Goal: Information Seeking & Learning: Learn about a topic

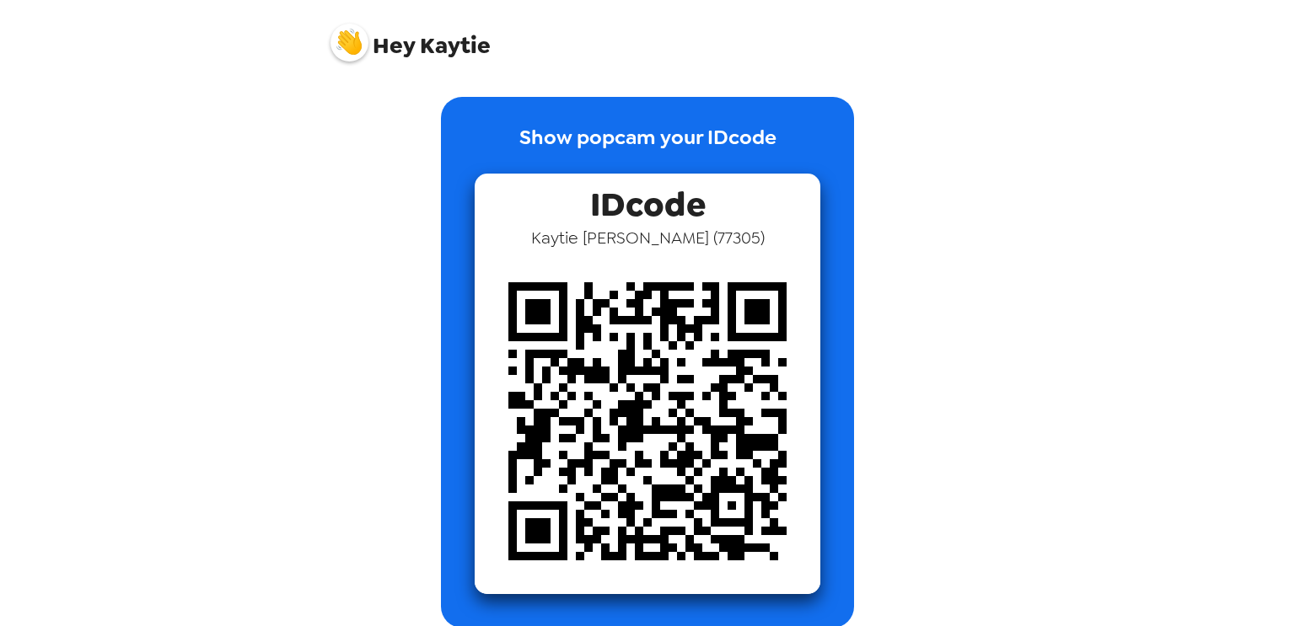
scroll to position [202, 0]
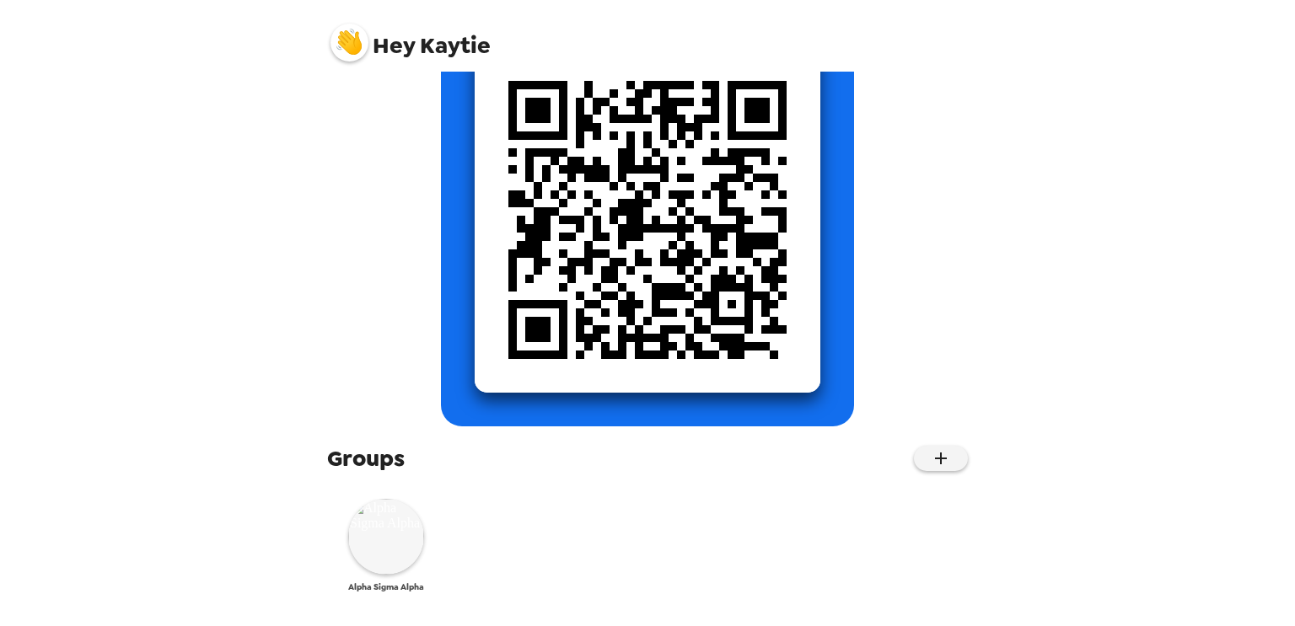
click at [353, 545] on img at bounding box center [386, 537] width 76 height 76
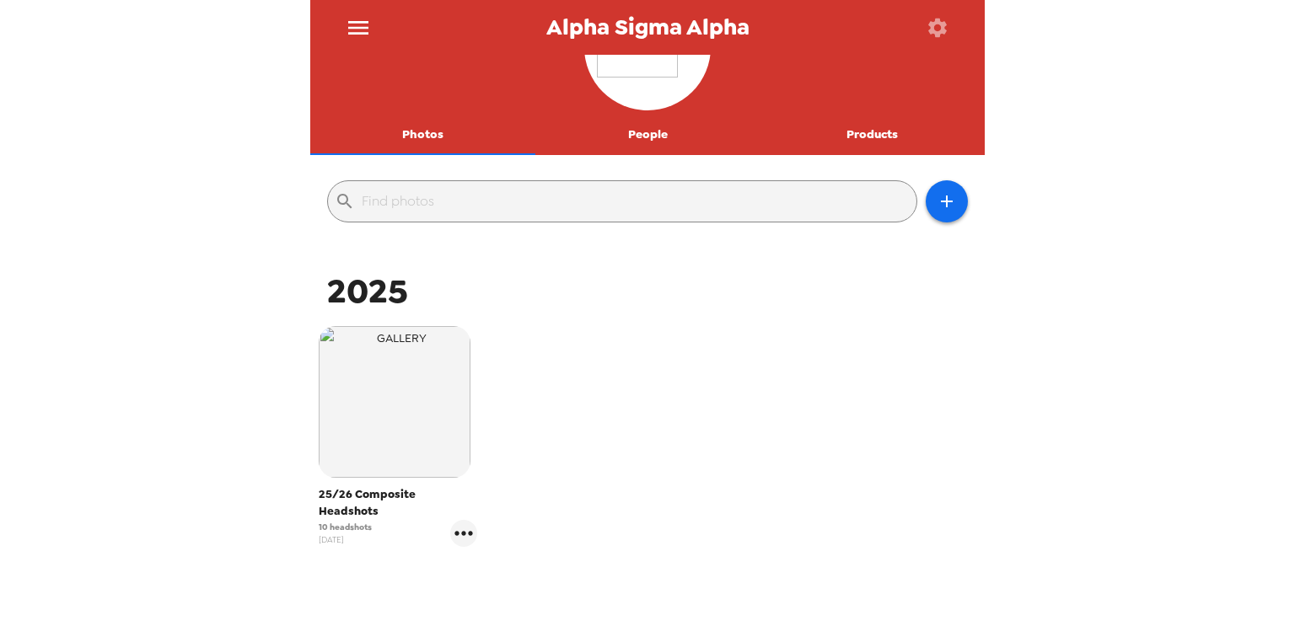
scroll to position [96, 0]
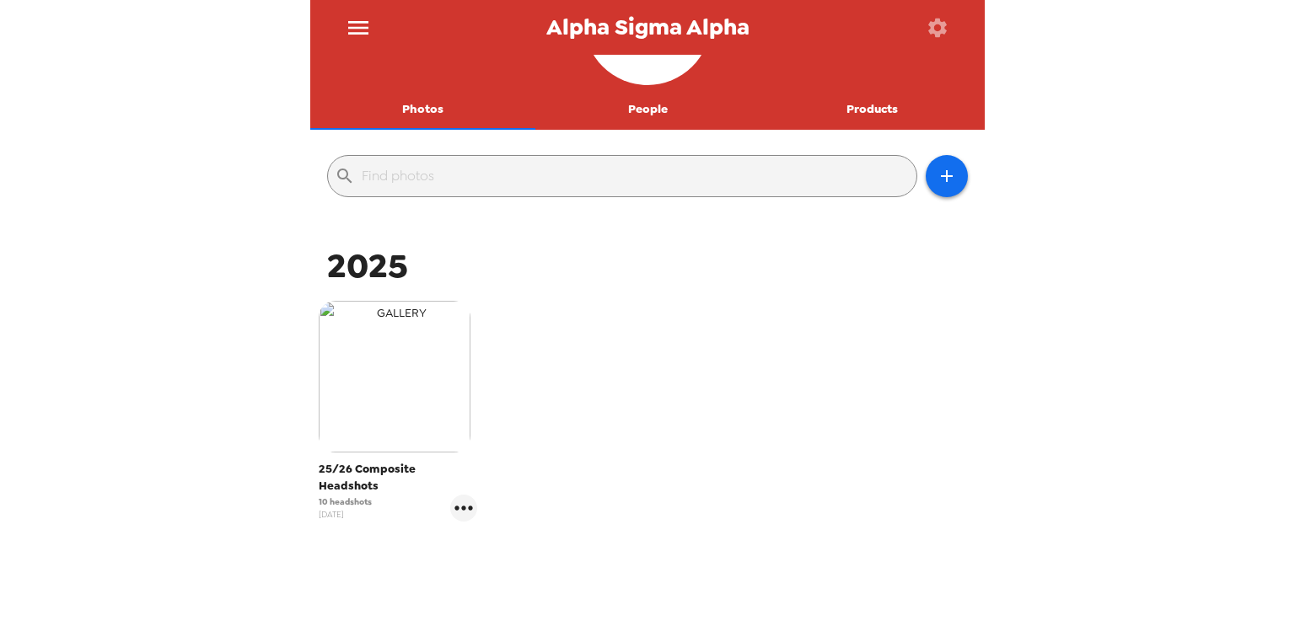
click at [417, 416] on img "button" at bounding box center [395, 377] width 152 height 152
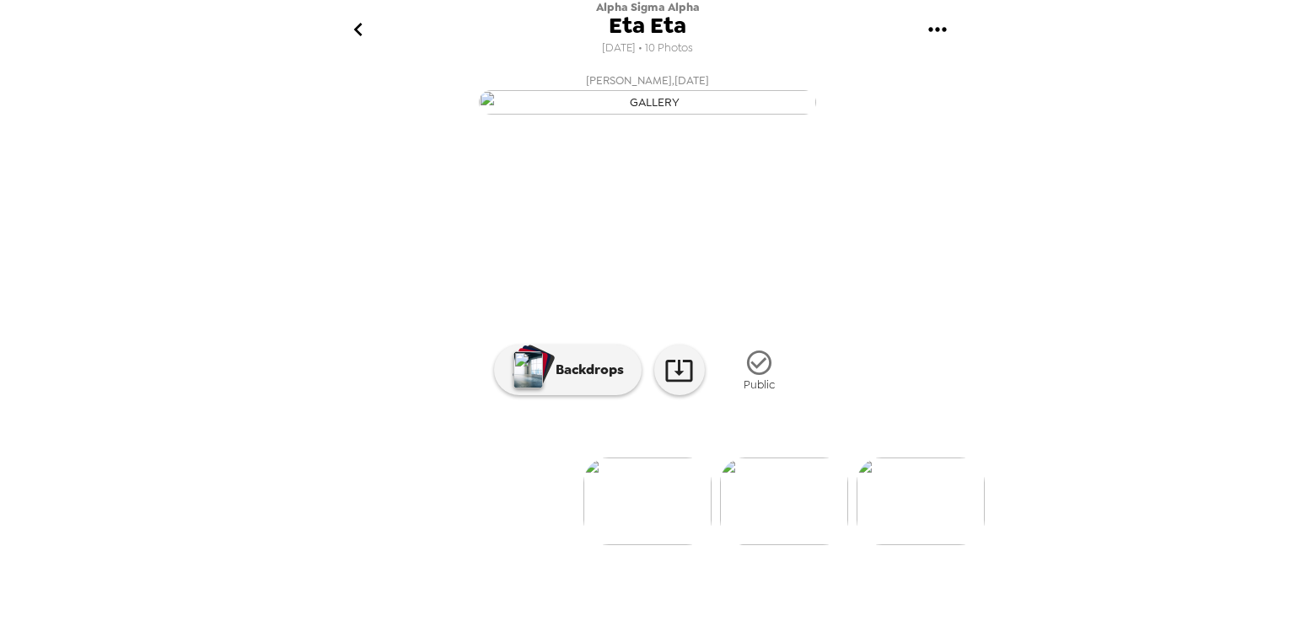
scroll to position [102, 0]
click at [807, 545] on img at bounding box center [784, 502] width 128 height 88
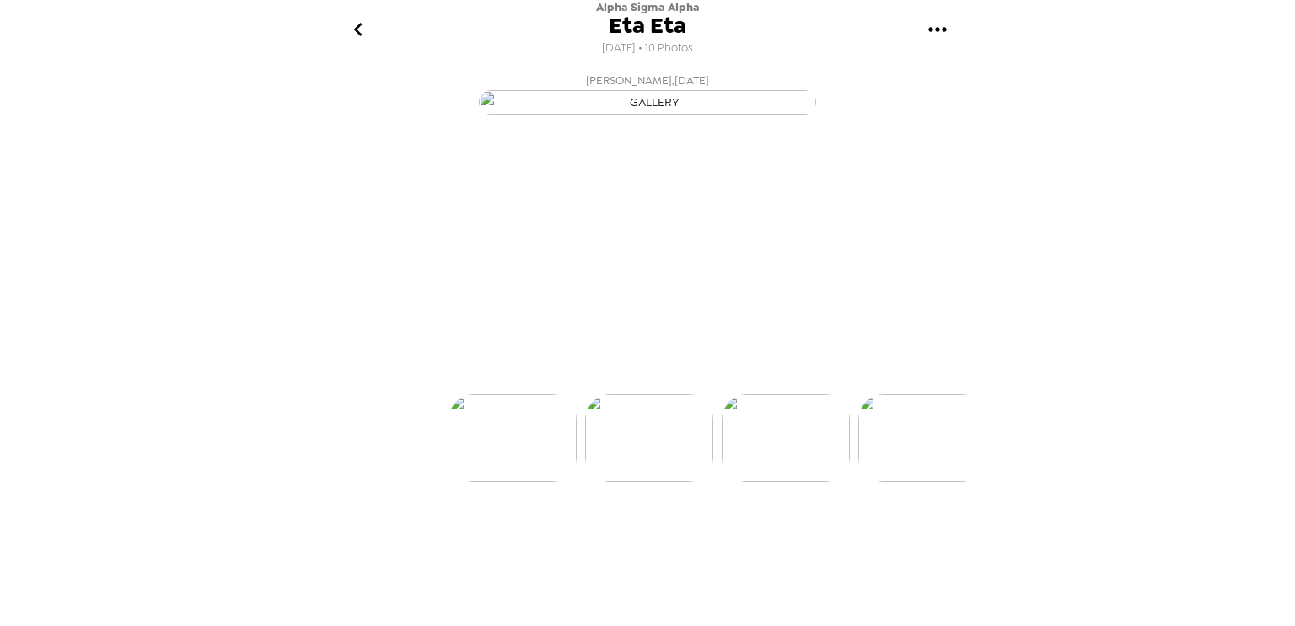
scroll to position [0, 136]
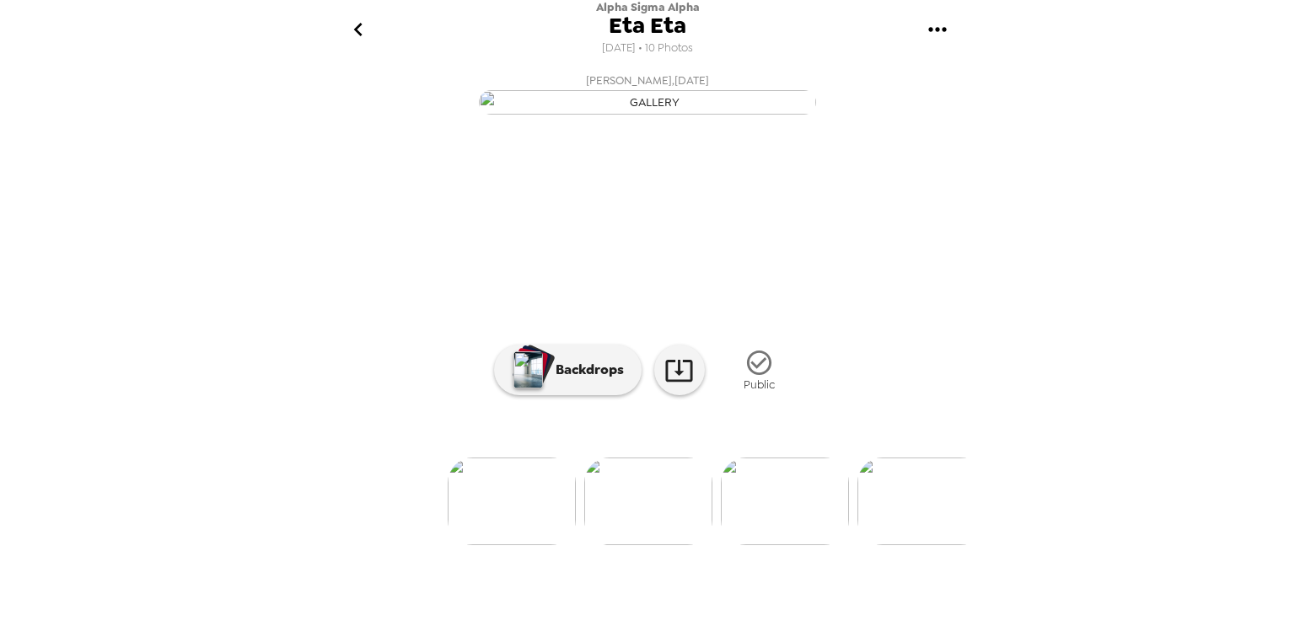
click at [745, 545] on img at bounding box center [785, 502] width 128 height 88
click at [760, 545] on img at bounding box center [786, 502] width 128 height 88
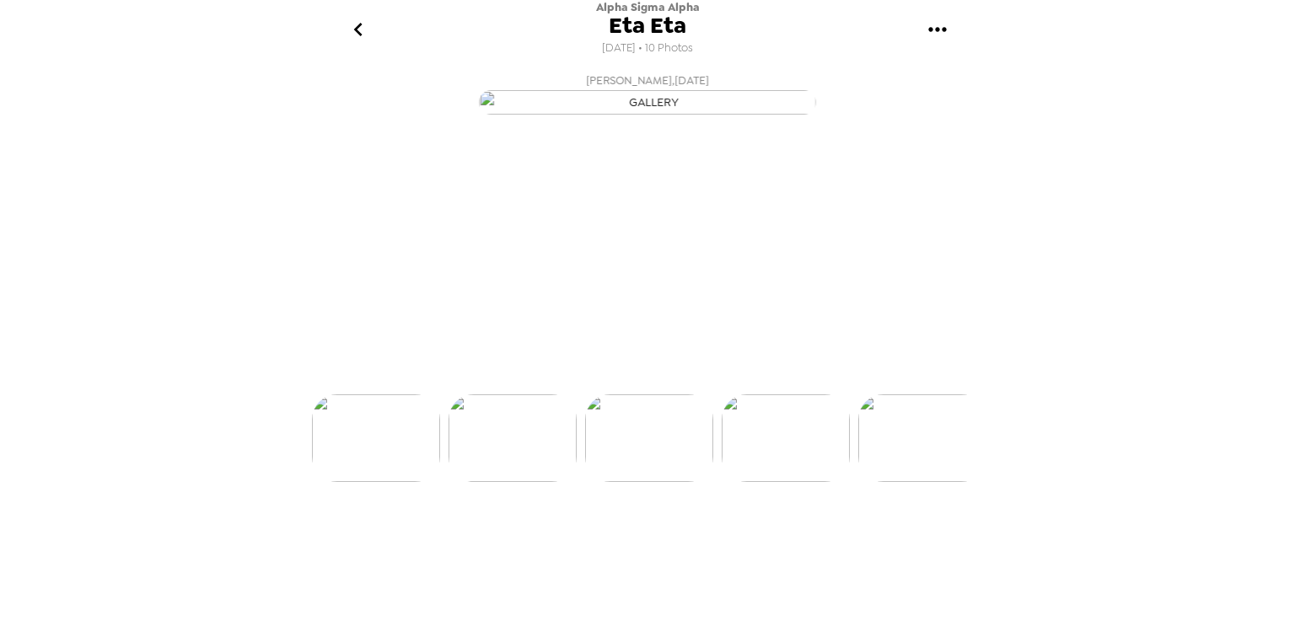
scroll to position [0, 408]
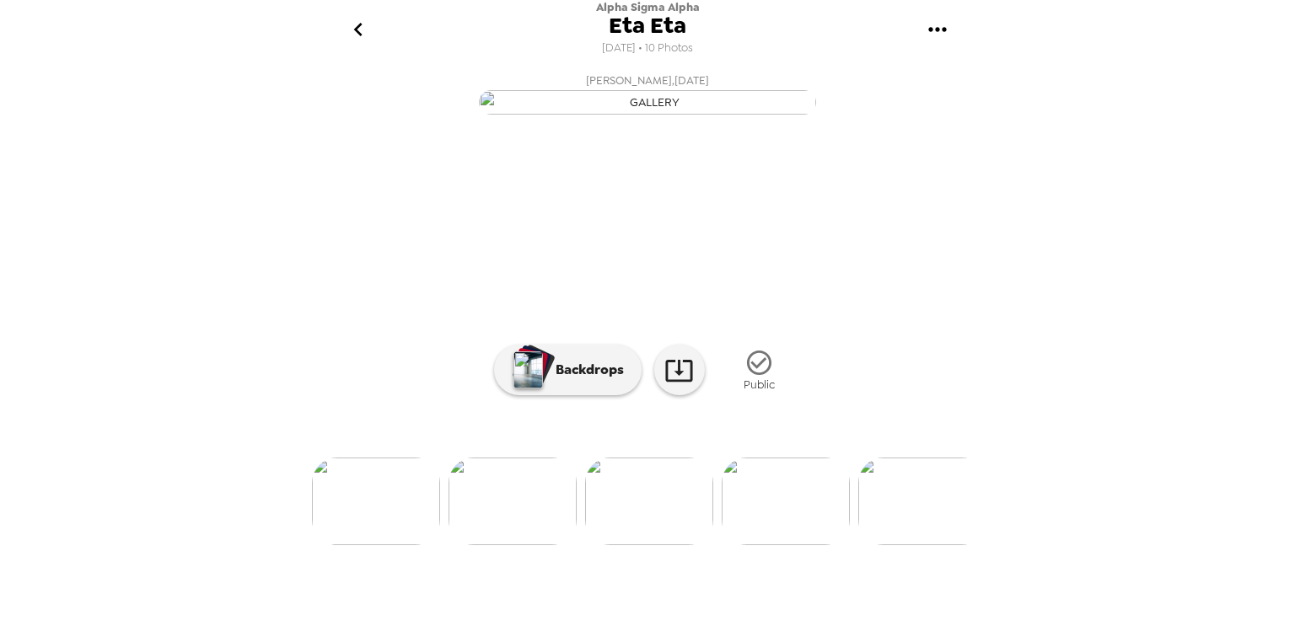
click at [792, 545] on img at bounding box center [786, 502] width 128 height 88
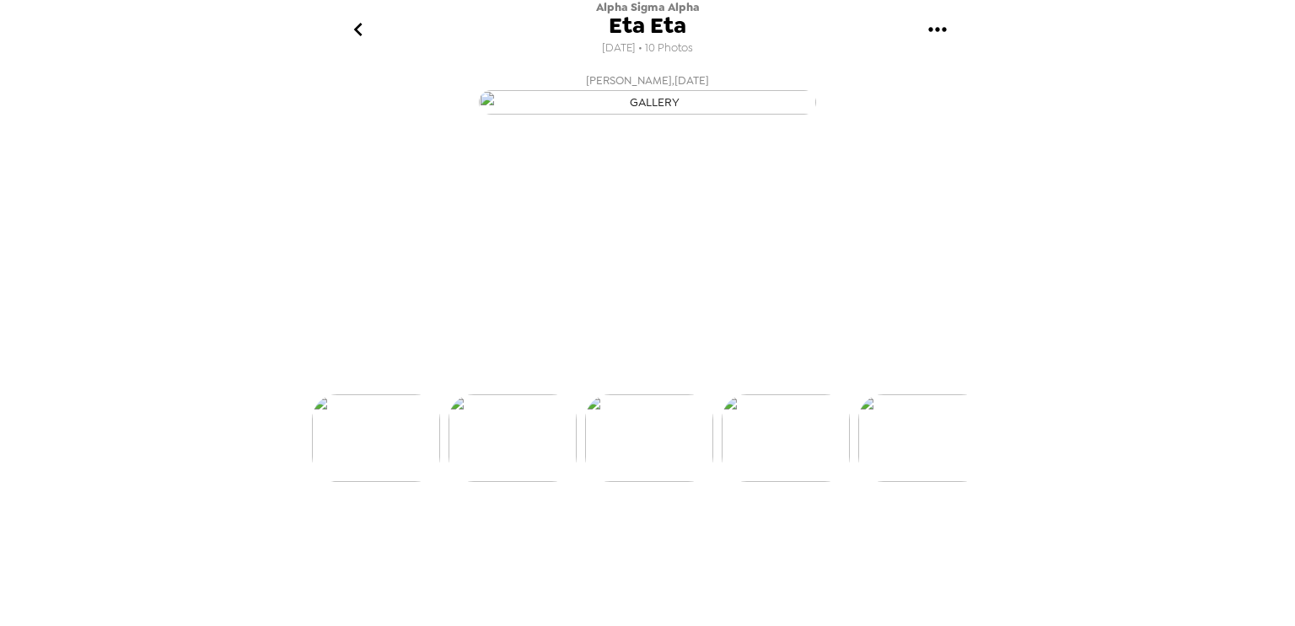
scroll to position [0, 543]
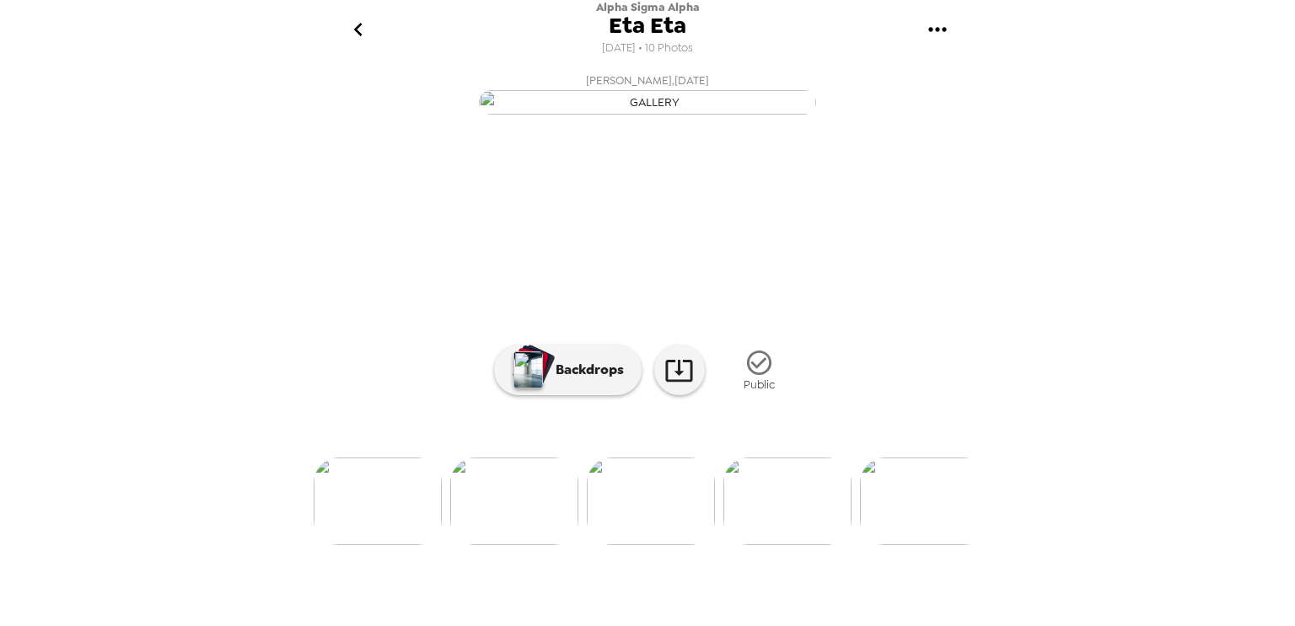
click at [810, 545] on img at bounding box center [787, 502] width 128 height 88
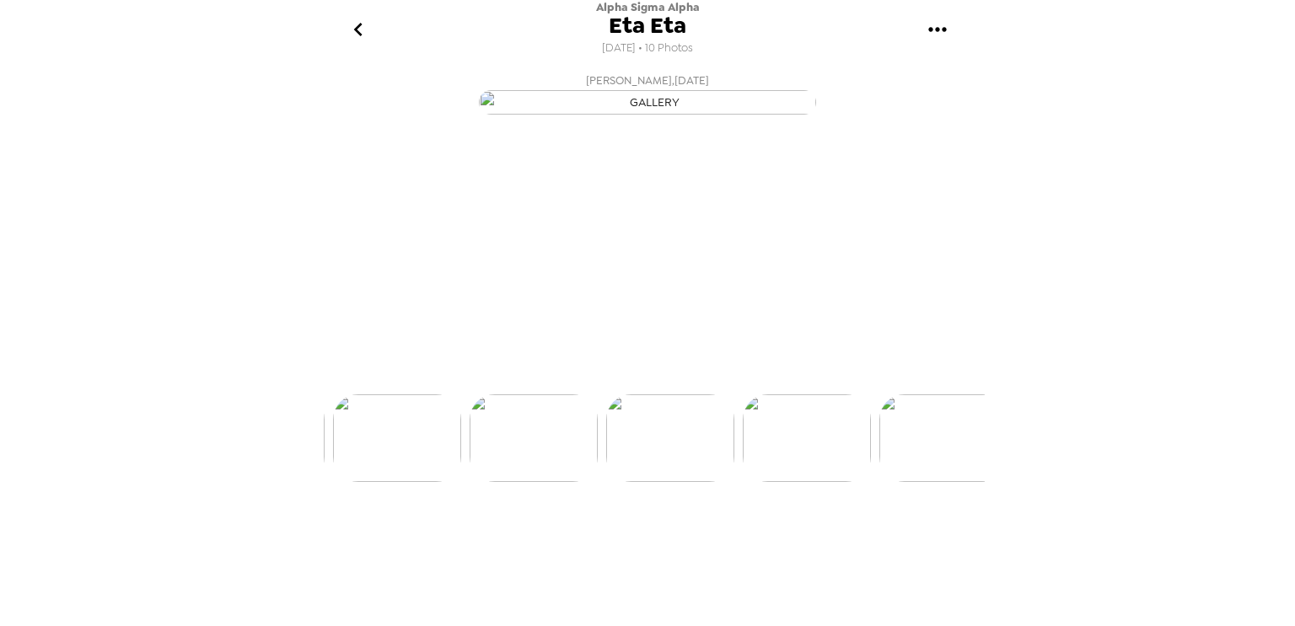
scroll to position [0, 680]
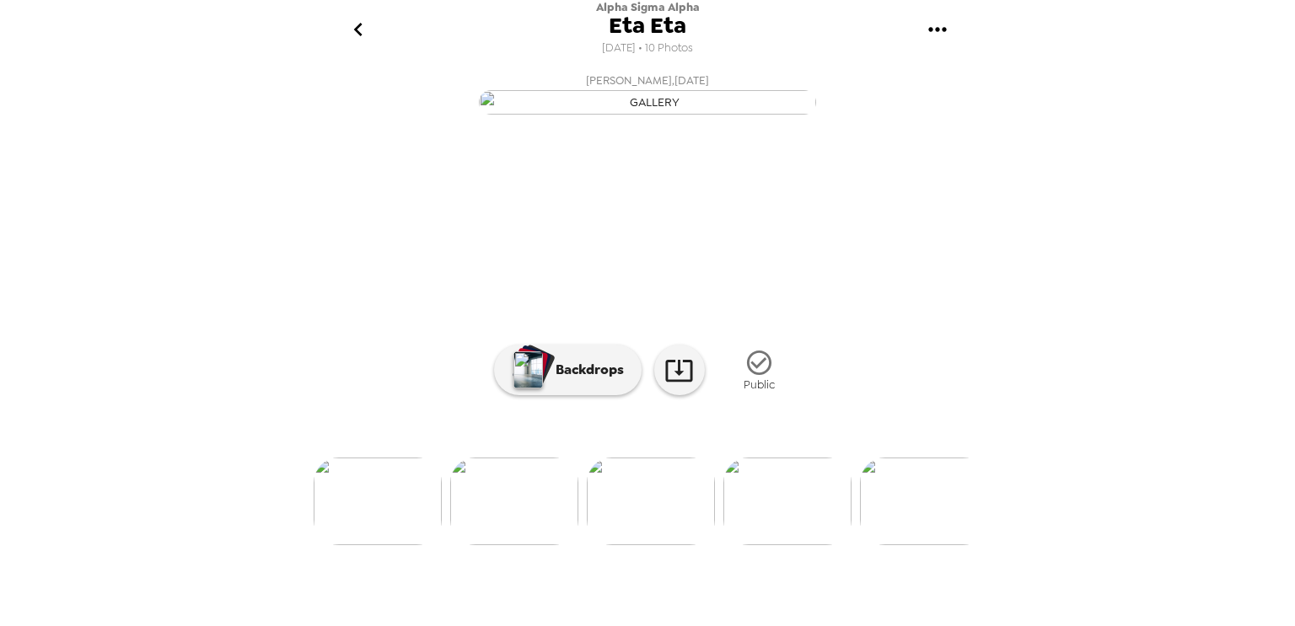
click at [902, 545] on img at bounding box center [924, 502] width 128 height 88
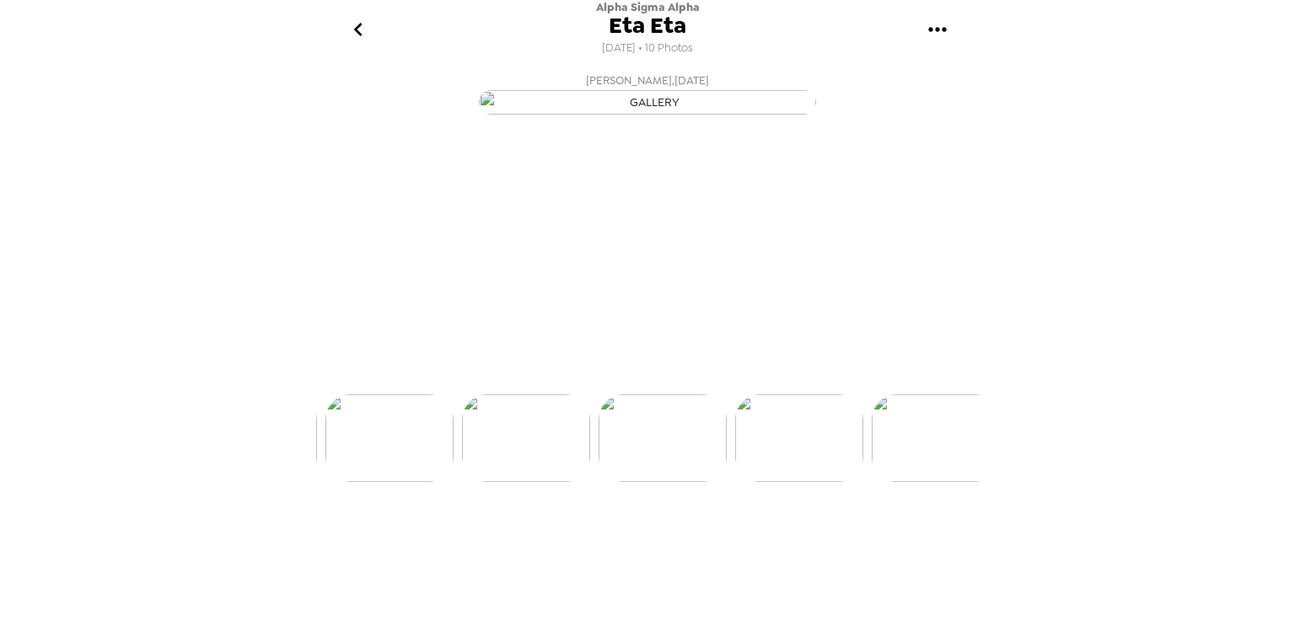
scroll to position [0, 951]
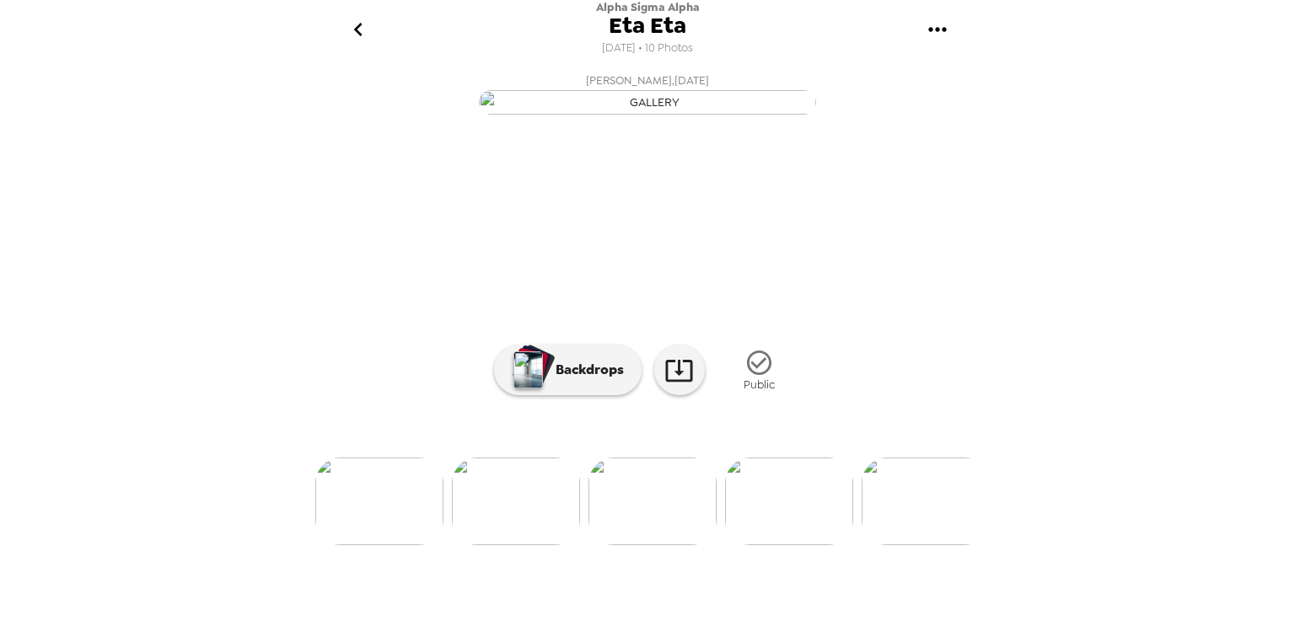
click at [924, 545] on img at bounding box center [926, 502] width 128 height 88
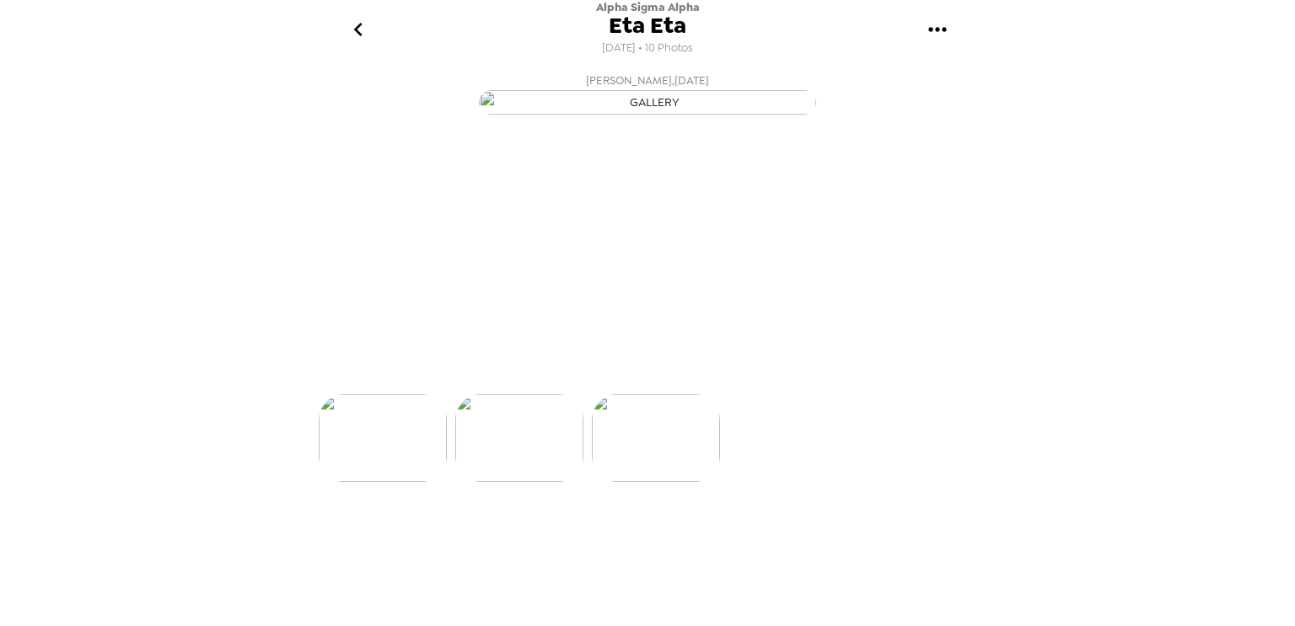
scroll to position [0, 1223]
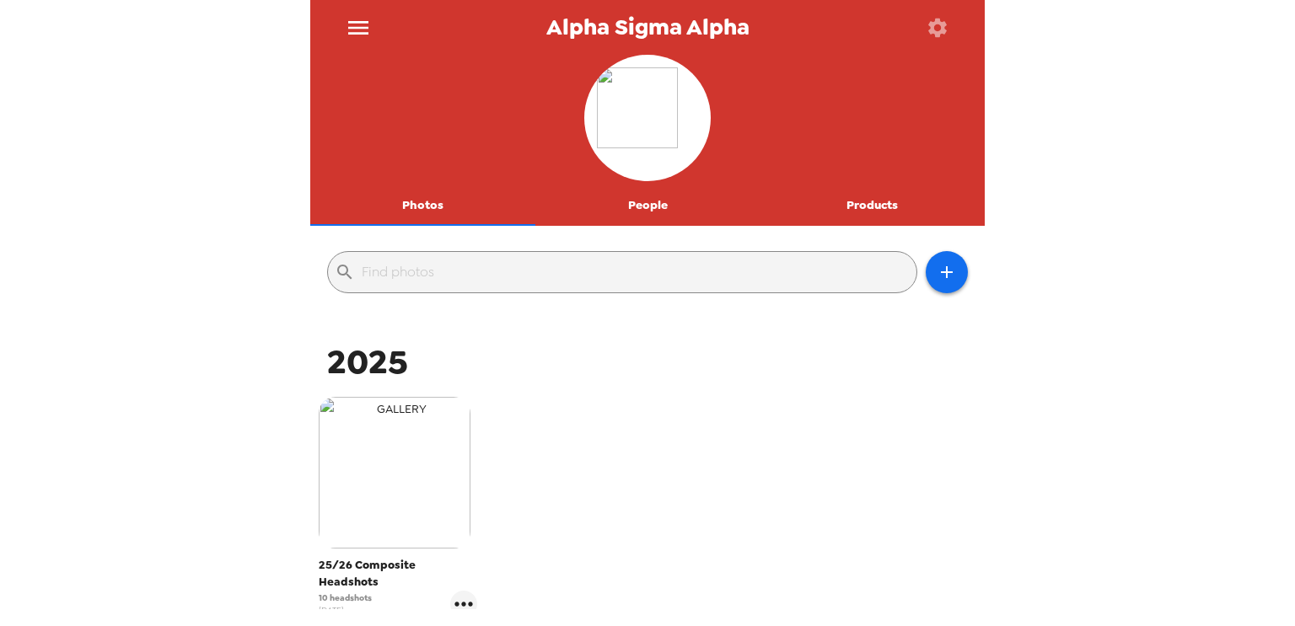
click at [376, 497] on img "button" at bounding box center [395, 473] width 152 height 152
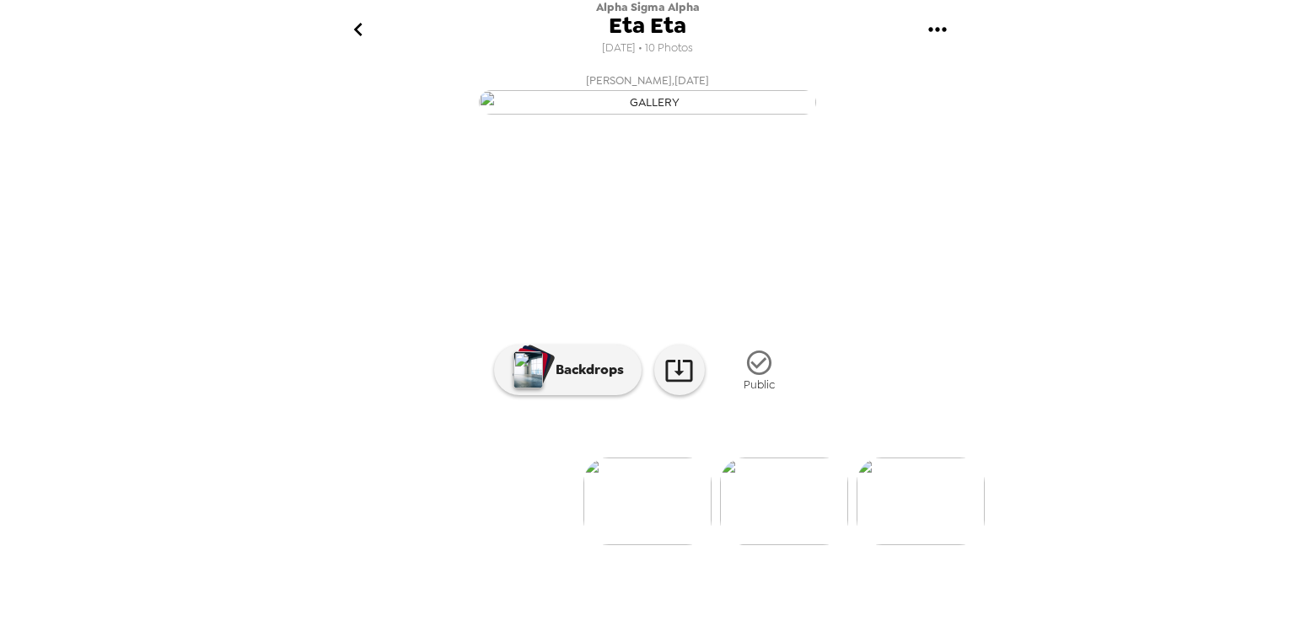
scroll to position [102, 0]
click at [777, 545] on img at bounding box center [784, 502] width 128 height 88
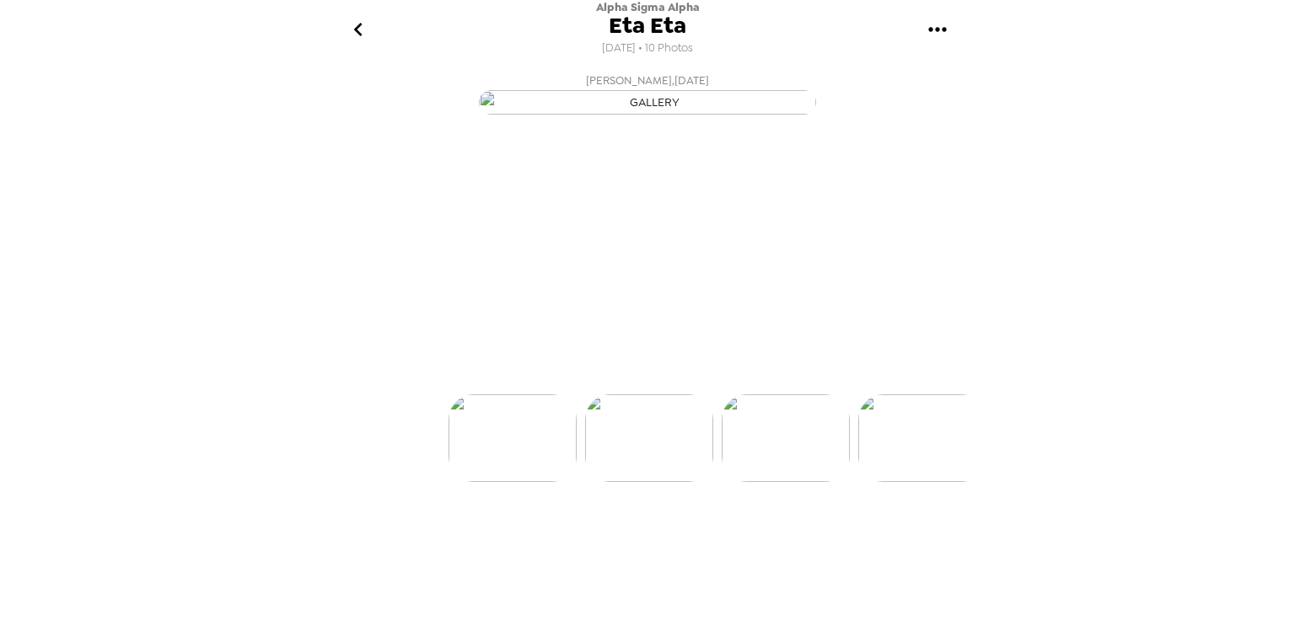
scroll to position [0, 136]
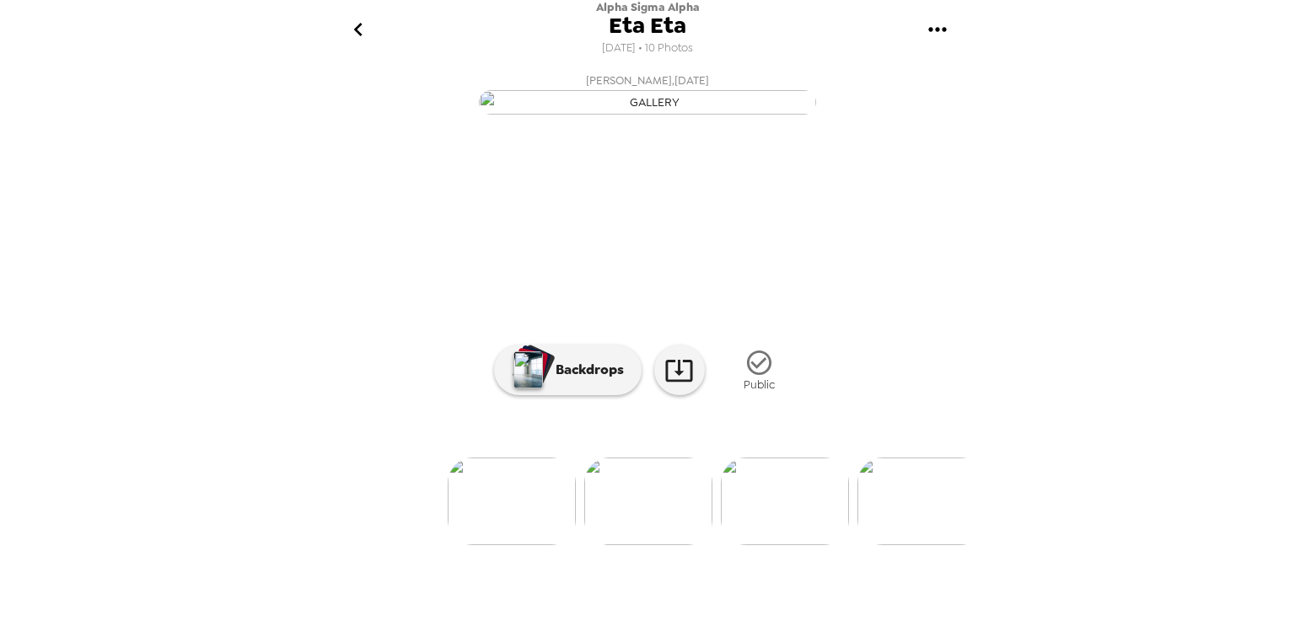
click at [809, 545] on img at bounding box center [785, 502] width 128 height 88
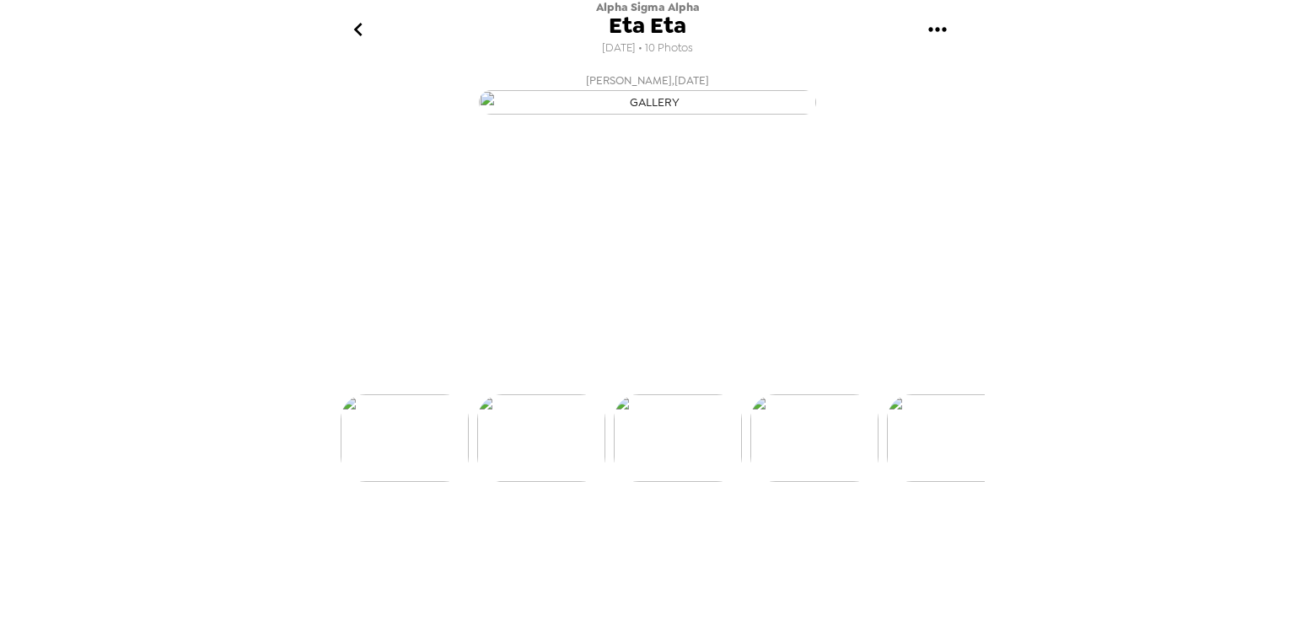
scroll to position [0, 271]
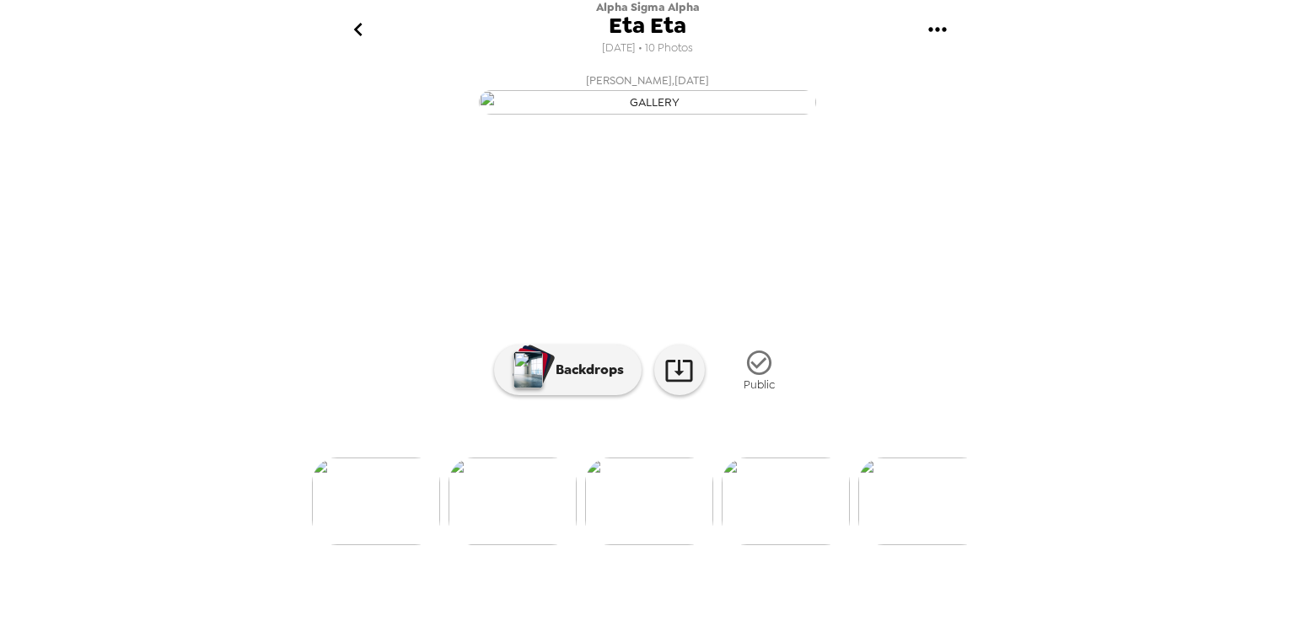
click at [838, 545] on img at bounding box center [786, 502] width 128 height 88
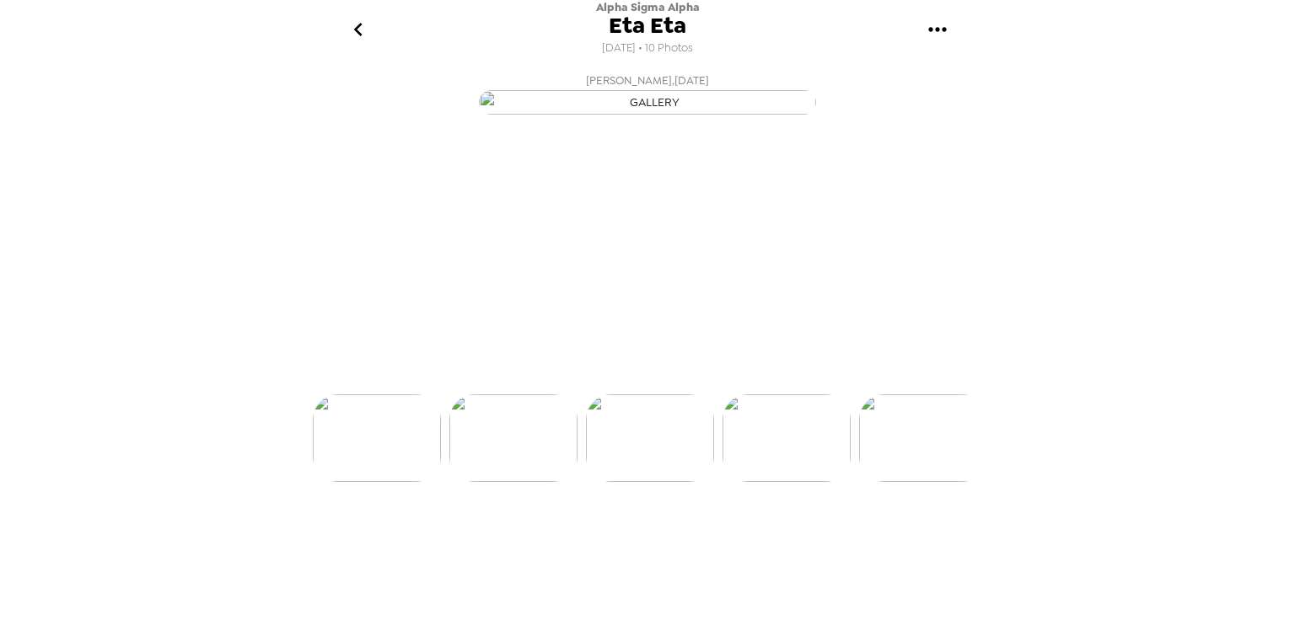
scroll to position [0, 408]
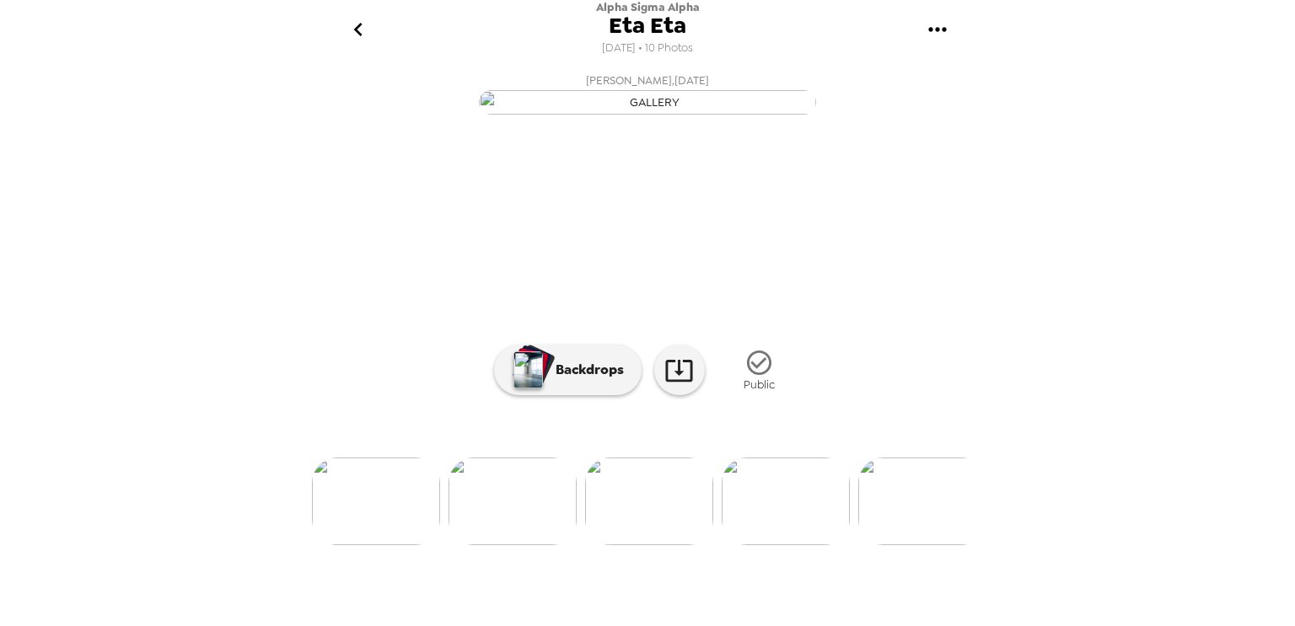
click at [905, 545] on img at bounding box center [922, 502] width 128 height 88
click at [814, 545] on img at bounding box center [787, 502] width 128 height 88
click at [821, 545] on img at bounding box center [787, 502] width 128 height 88
click at [896, 545] on img at bounding box center [926, 502] width 128 height 88
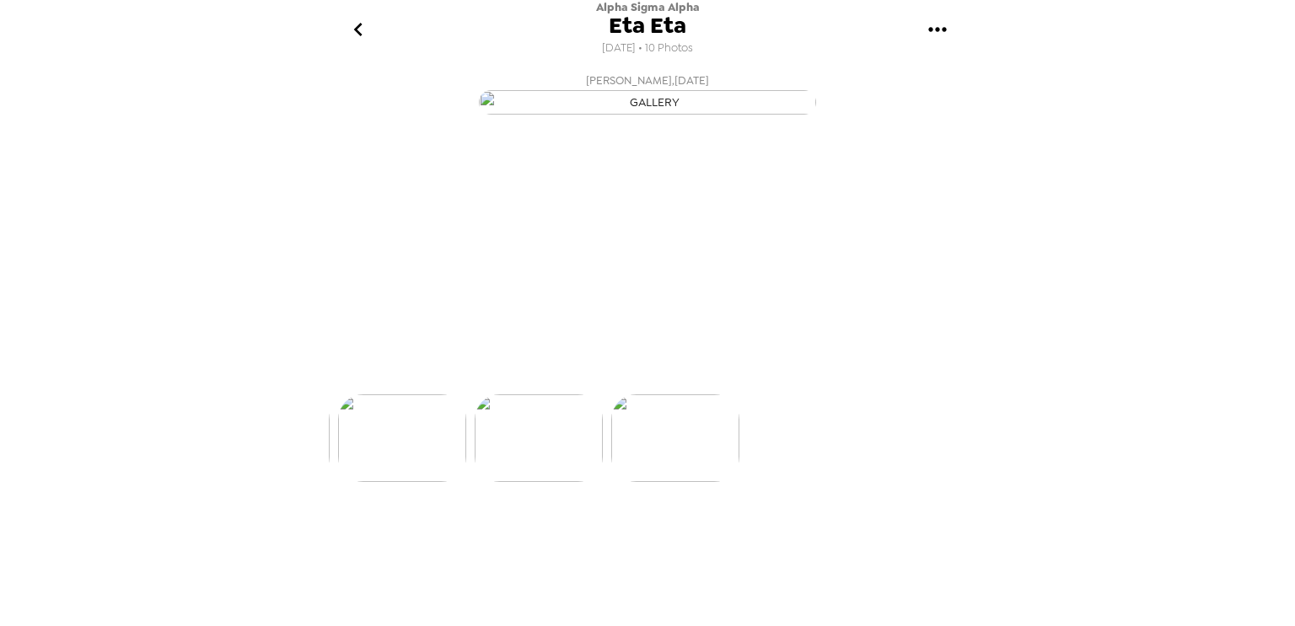
scroll to position [0, 1223]
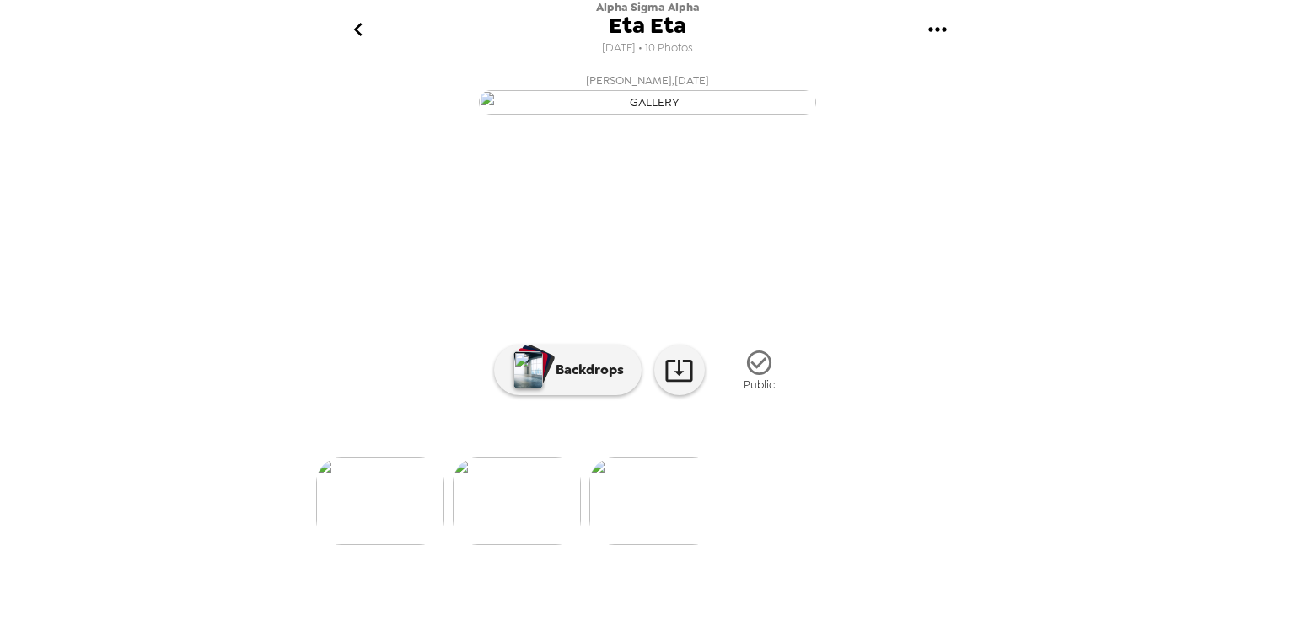
click at [526, 545] on img at bounding box center [517, 502] width 128 height 88
click at [398, 545] on img at bounding box center [379, 502] width 128 height 88
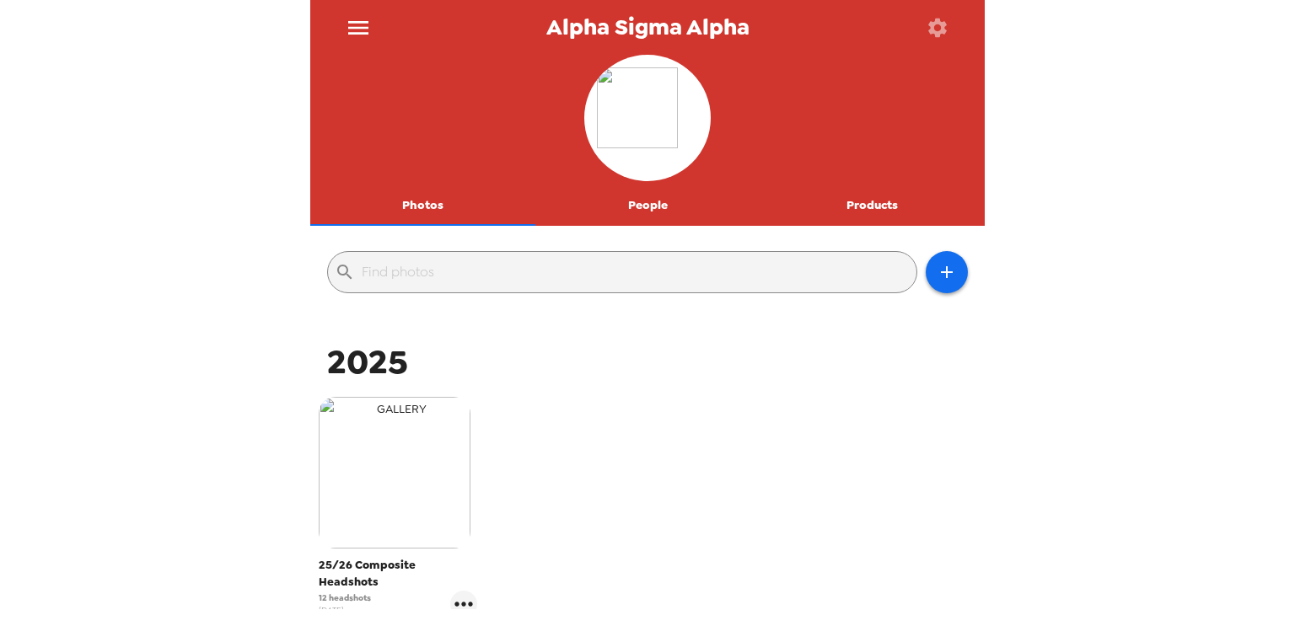
click at [419, 407] on img "button" at bounding box center [395, 473] width 152 height 152
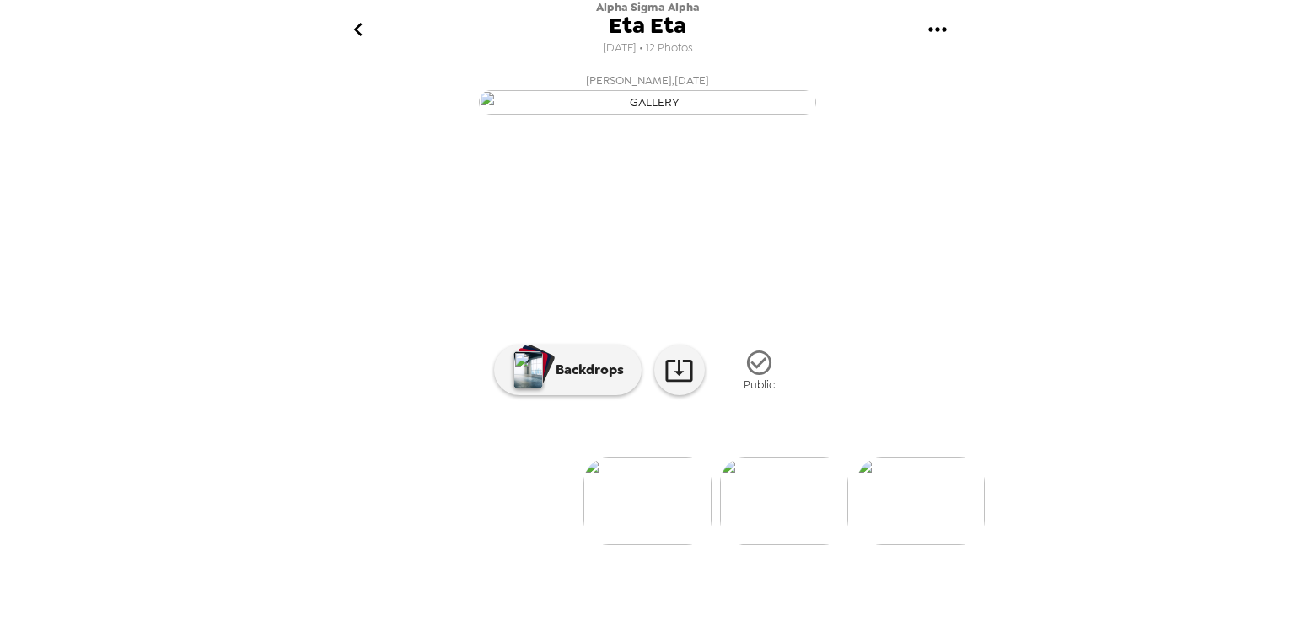
click at [364, 31] on icon "go back" at bounding box center [358, 29] width 27 height 27
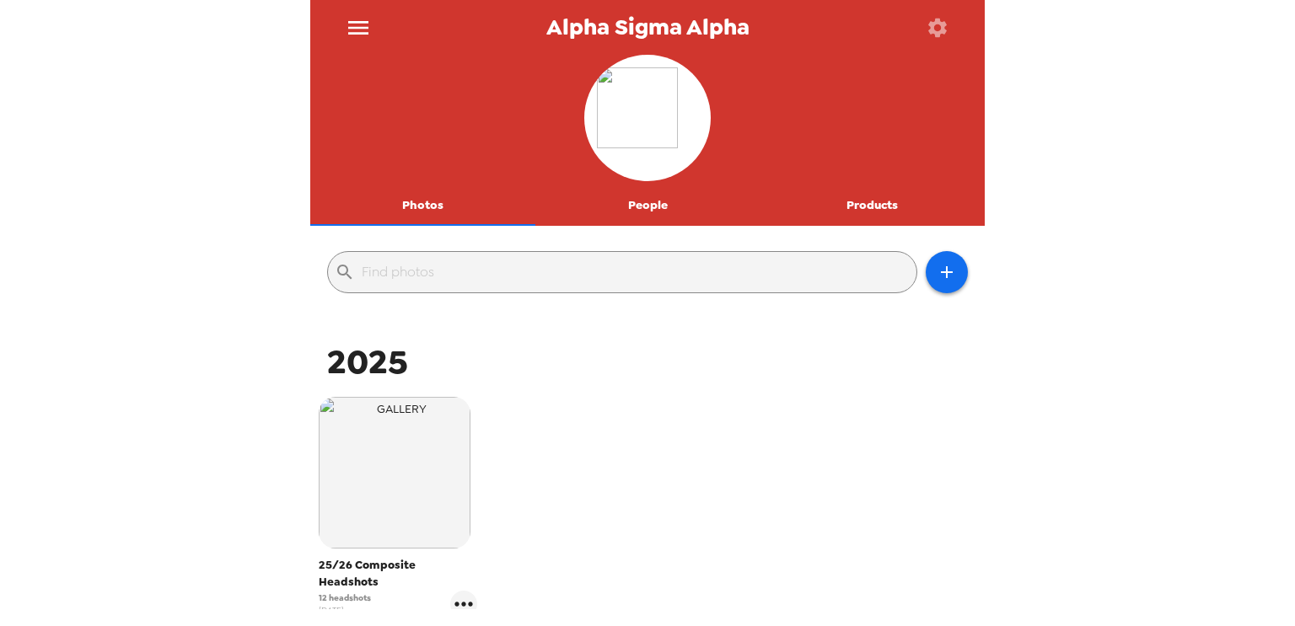
click at [854, 211] on button "Products" at bounding box center [872, 205] width 225 height 40
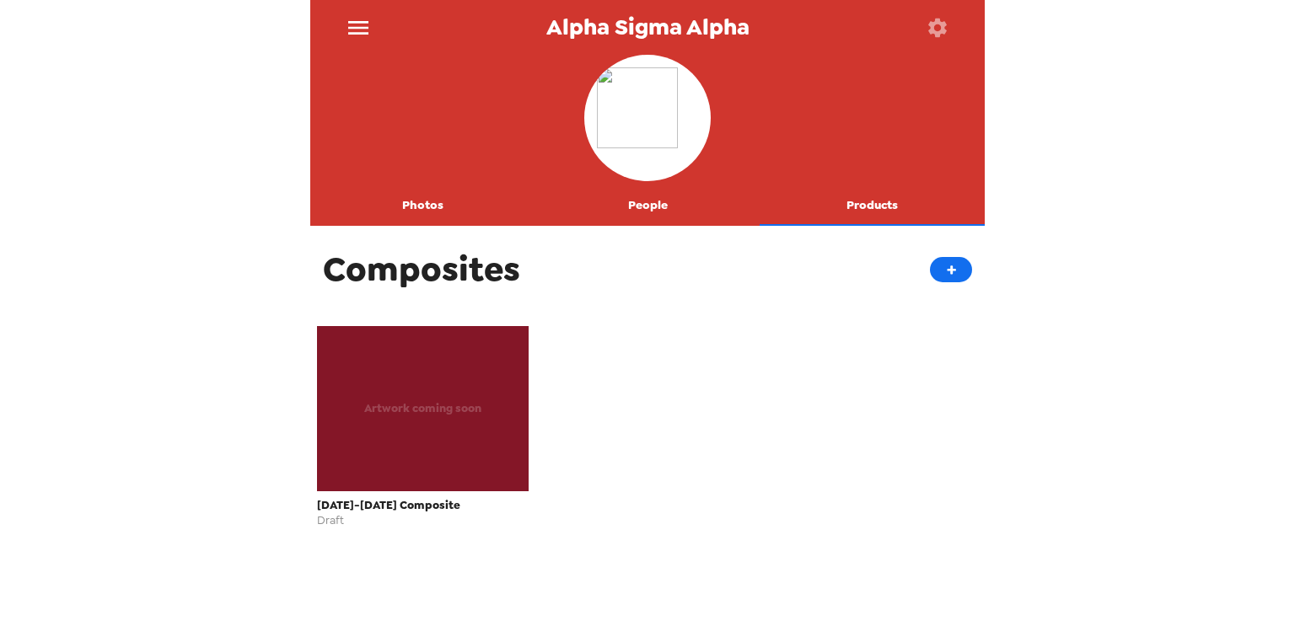
click at [680, 209] on button "People" at bounding box center [647, 205] width 225 height 40
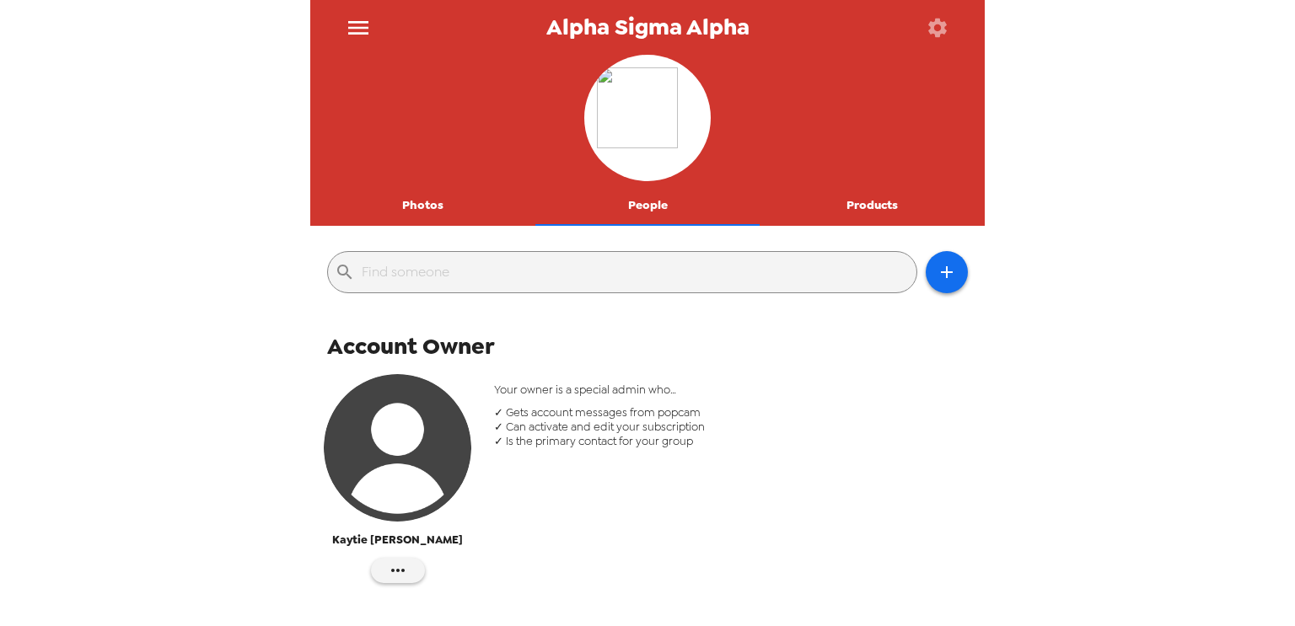
click at [397, 197] on button "Photos" at bounding box center [422, 205] width 225 height 40
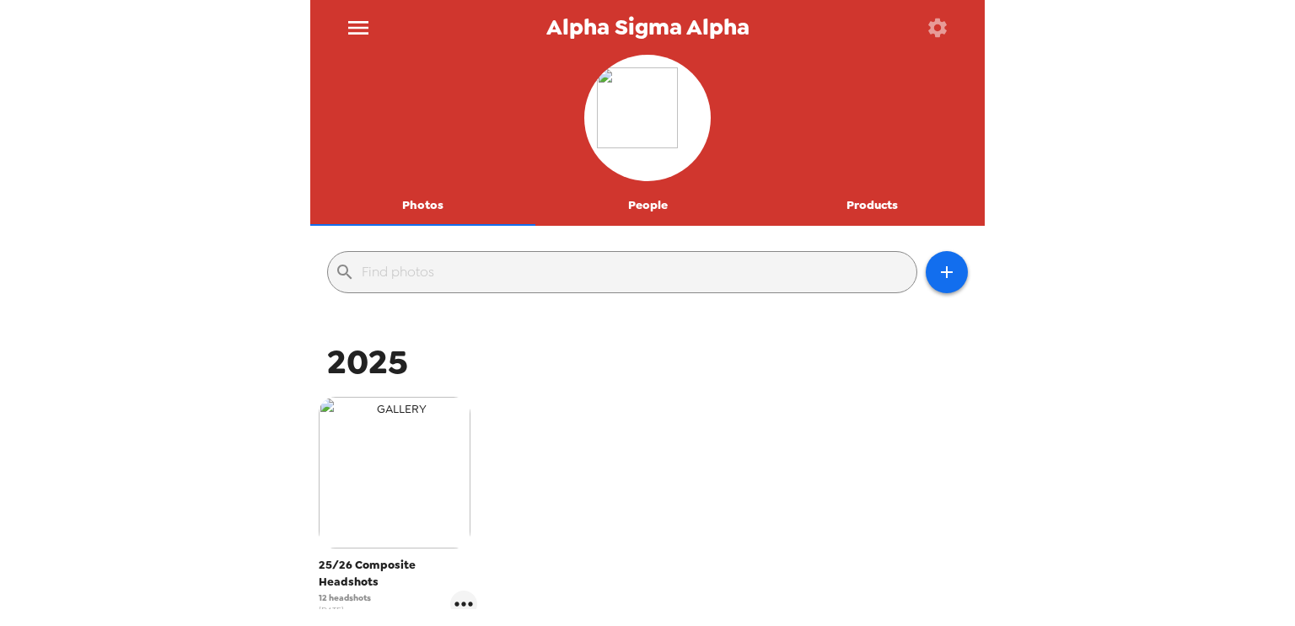
click at [397, 486] on img "button" at bounding box center [395, 473] width 152 height 152
click at [445, 443] on img "button" at bounding box center [395, 473] width 152 height 152
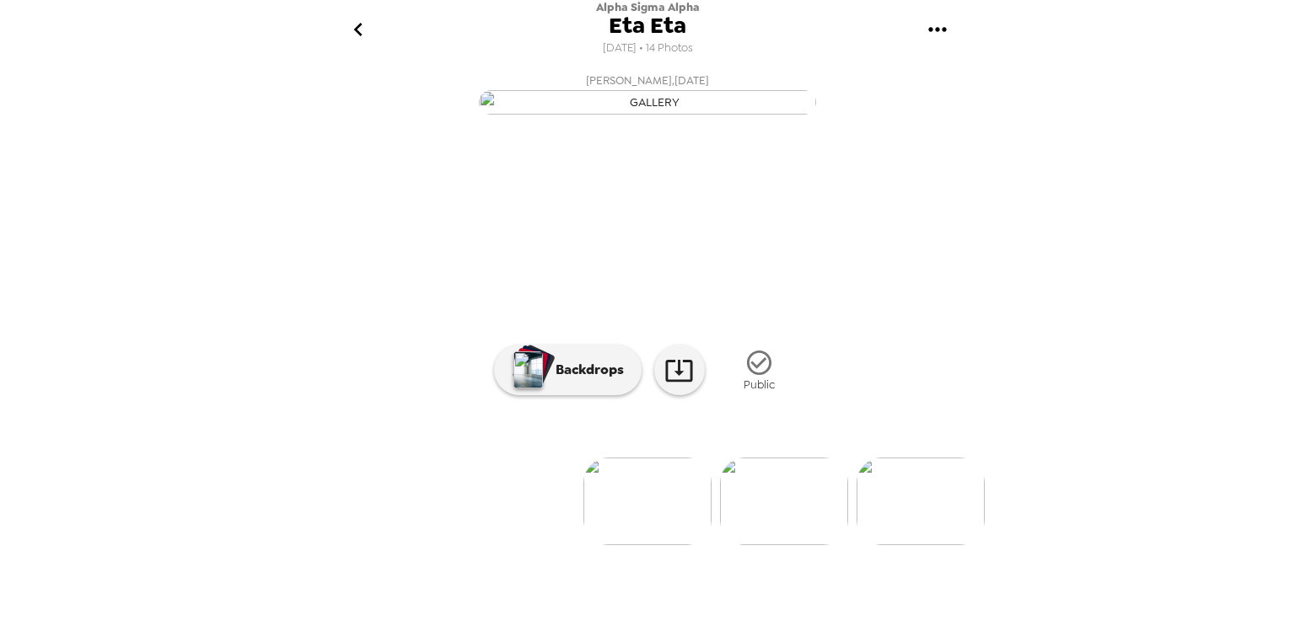
scroll to position [102, 0]
click at [633, 545] on img at bounding box center [647, 502] width 128 height 88
click at [830, 545] on img at bounding box center [784, 502] width 128 height 88
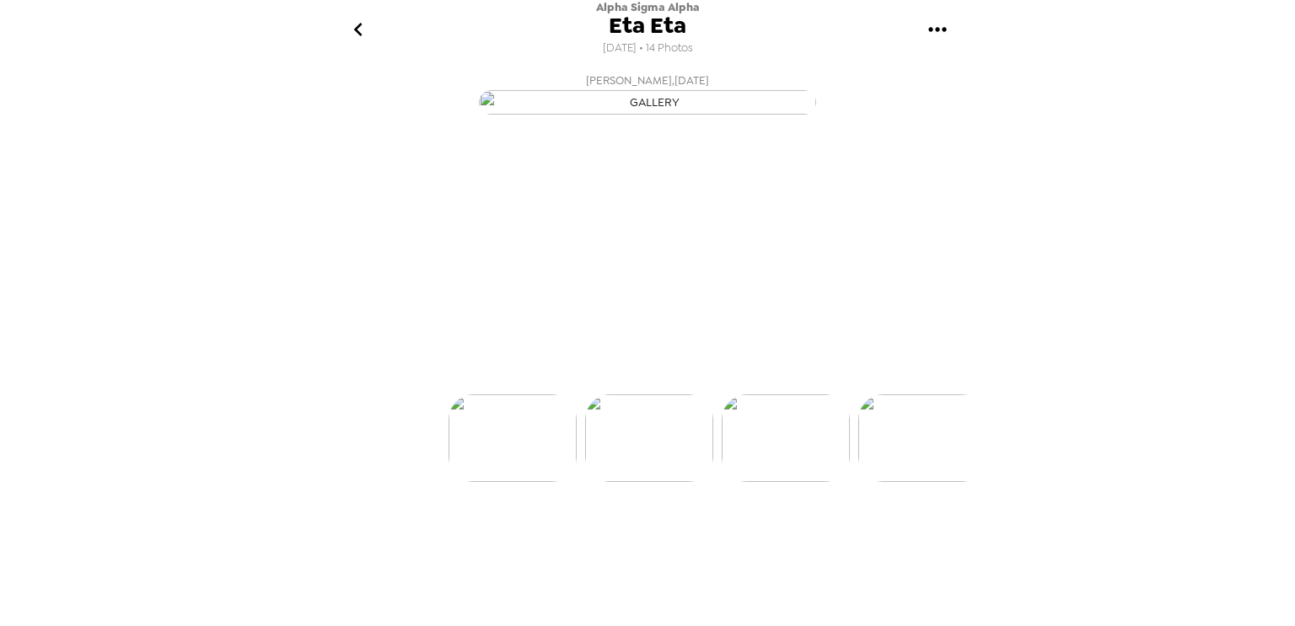
scroll to position [0, 136]
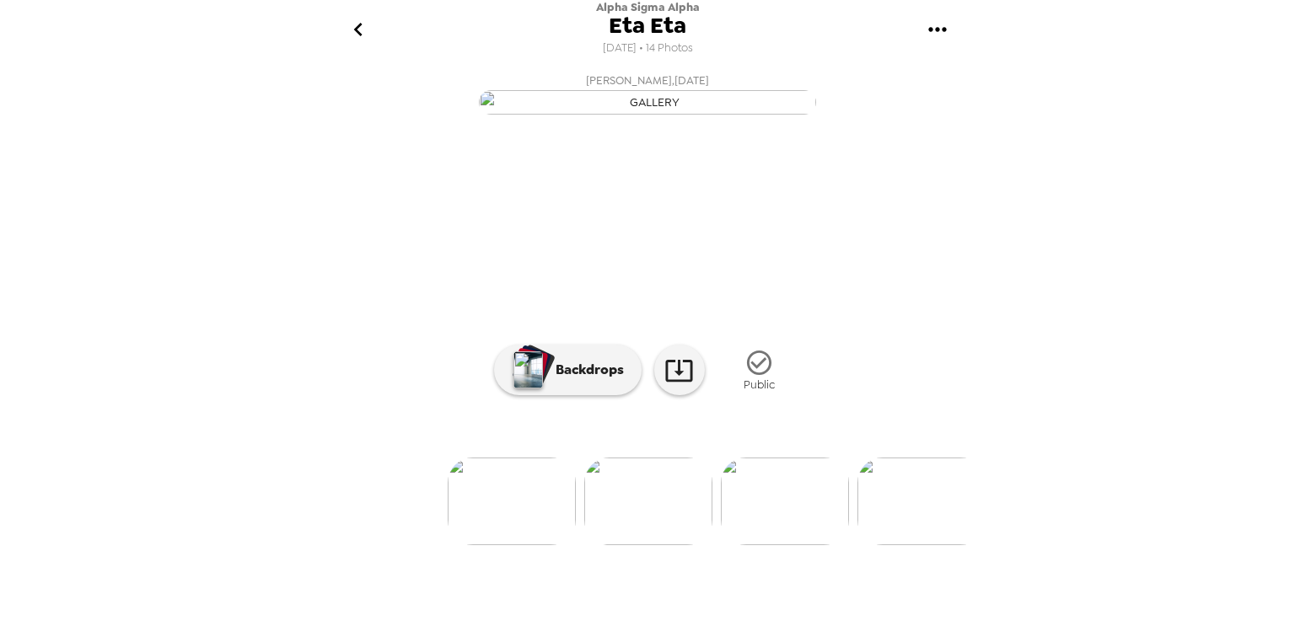
click at [779, 545] on img at bounding box center [785, 502] width 128 height 88
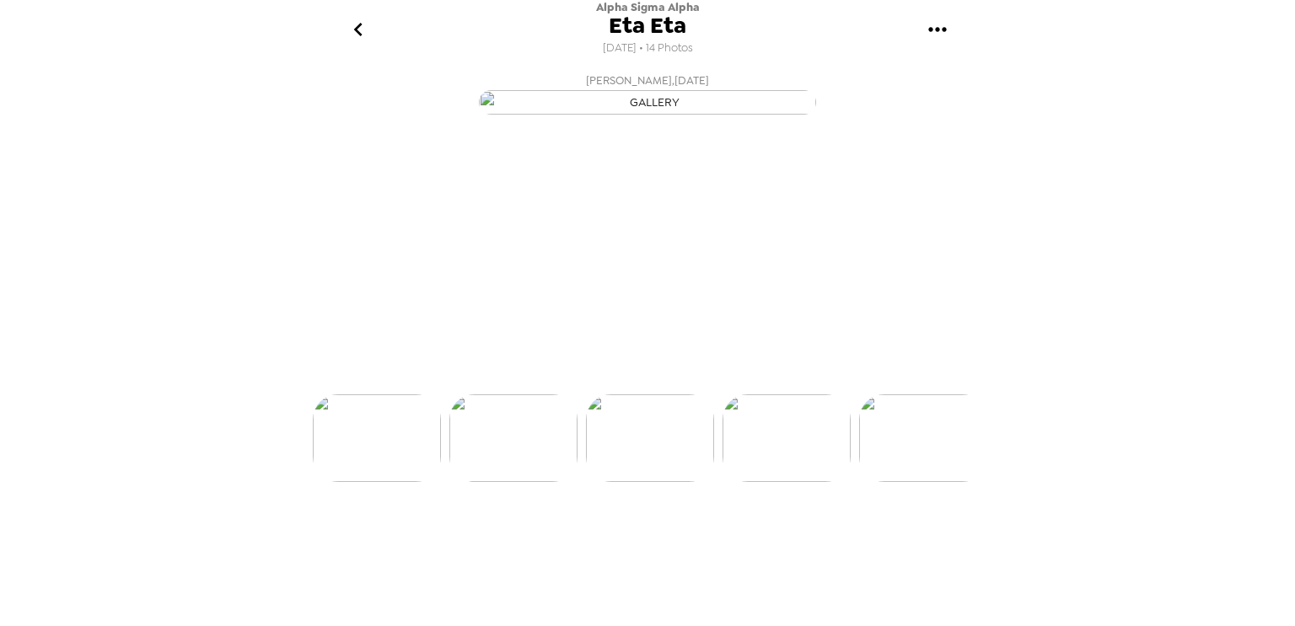
scroll to position [0, 272]
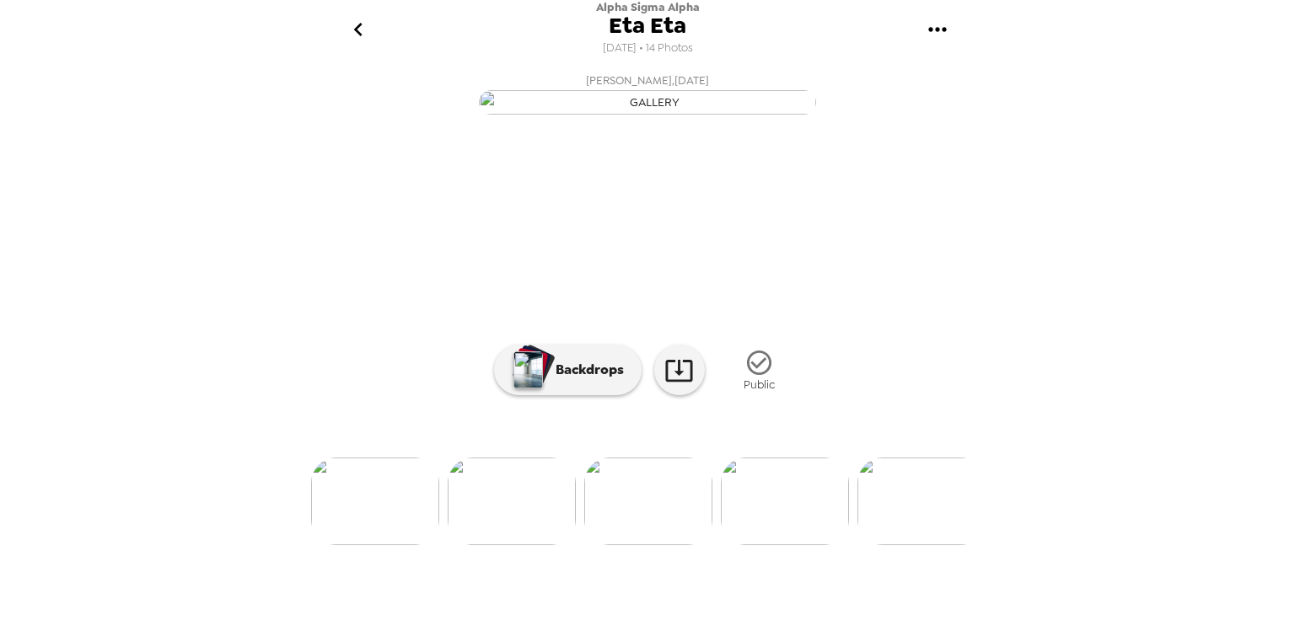
click at [1031, 532] on div "Alpha Sigma Alpha Eta Eta [DATE] • 14 Photos [PERSON_NAME] , [DATE] [PERSON_NAM…" at bounding box center [647, 313] width 1295 height 626
click at [805, 545] on img at bounding box center [785, 502] width 128 height 88
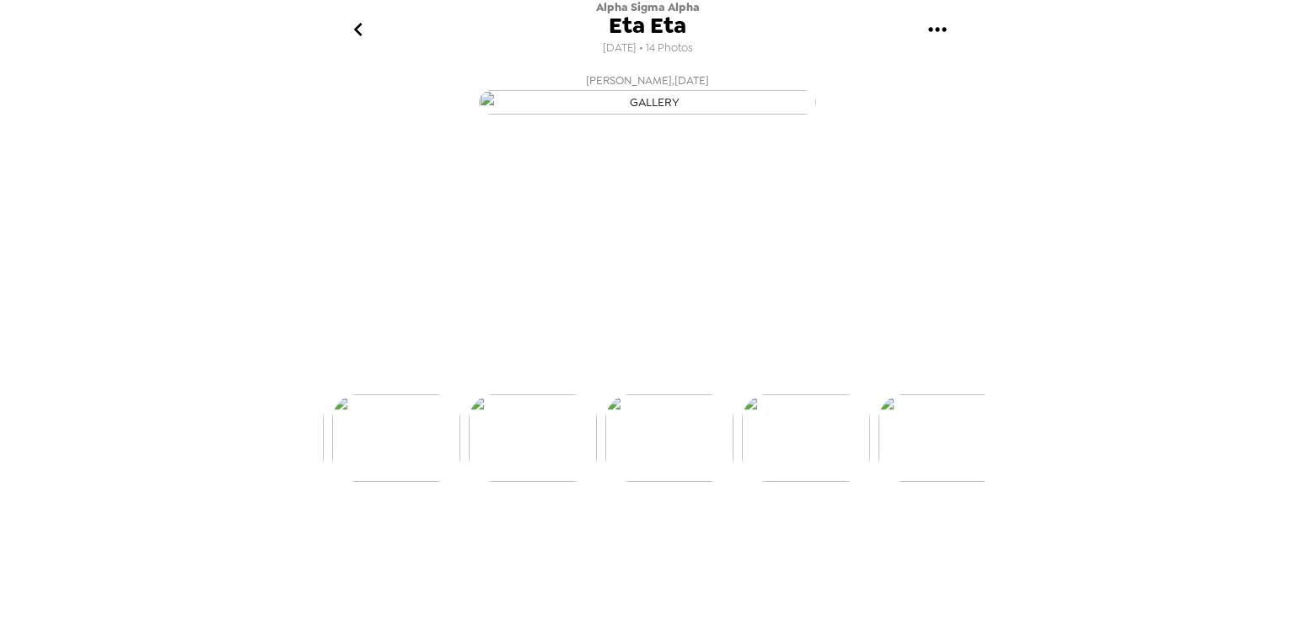
scroll to position [0, 408]
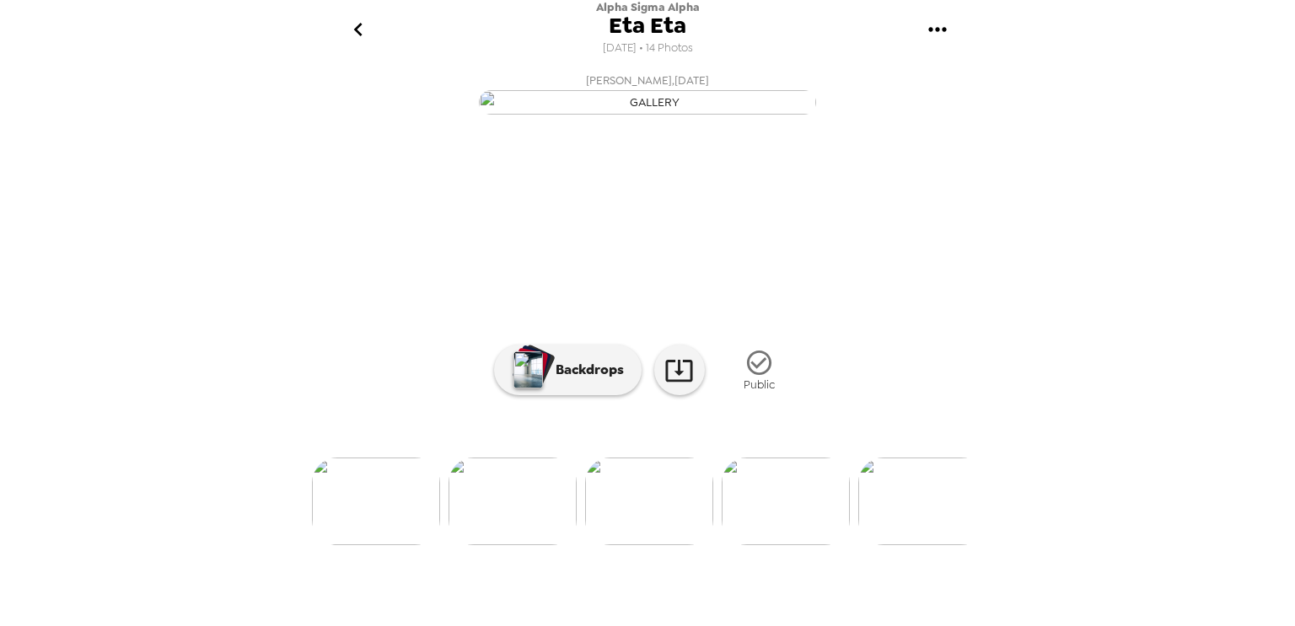
click at [792, 545] on img at bounding box center [786, 502] width 128 height 88
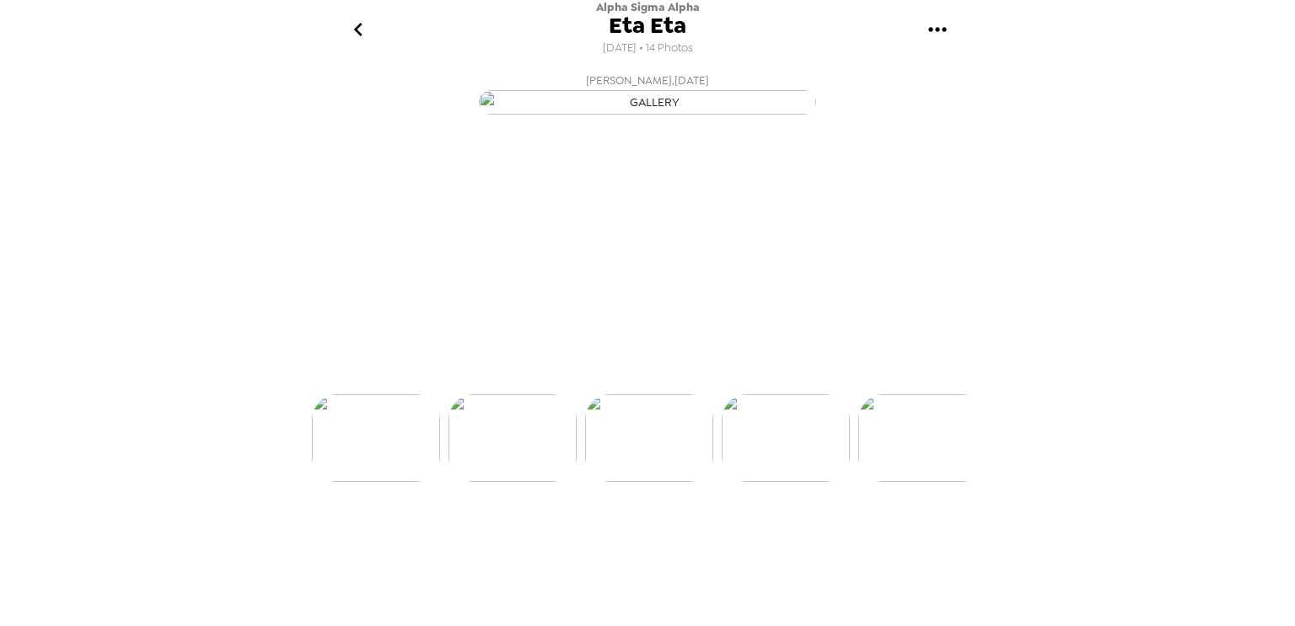
scroll to position [0, 544]
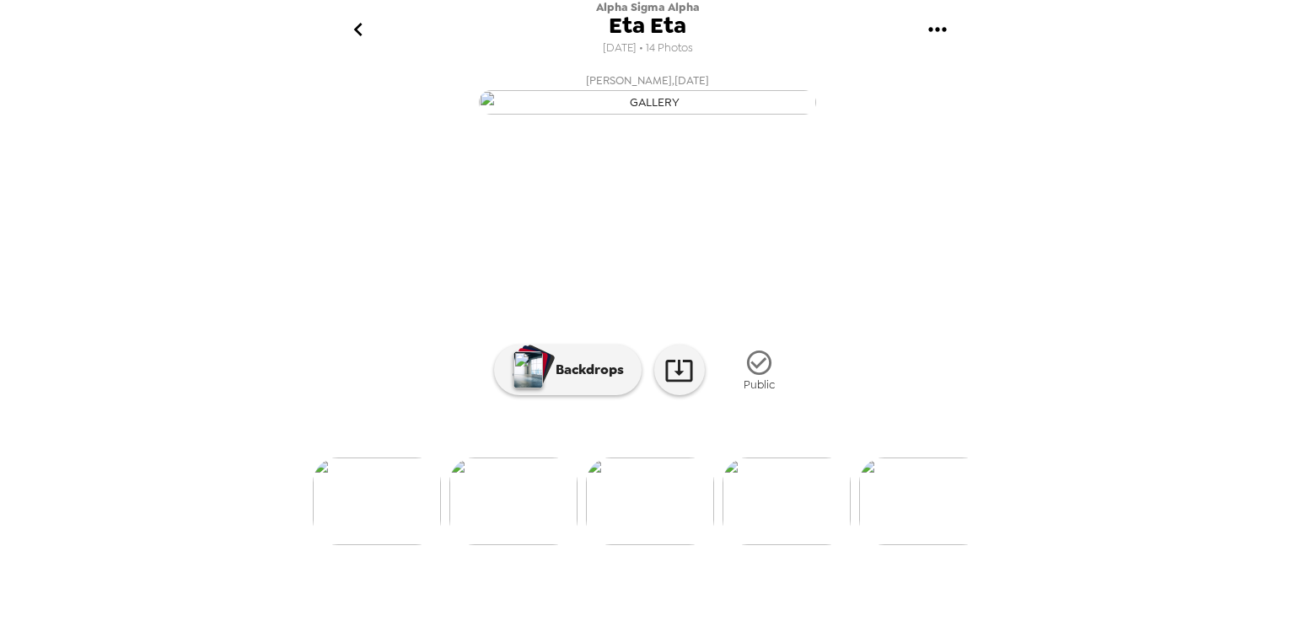
click at [535, 545] on img at bounding box center [513, 502] width 128 height 88
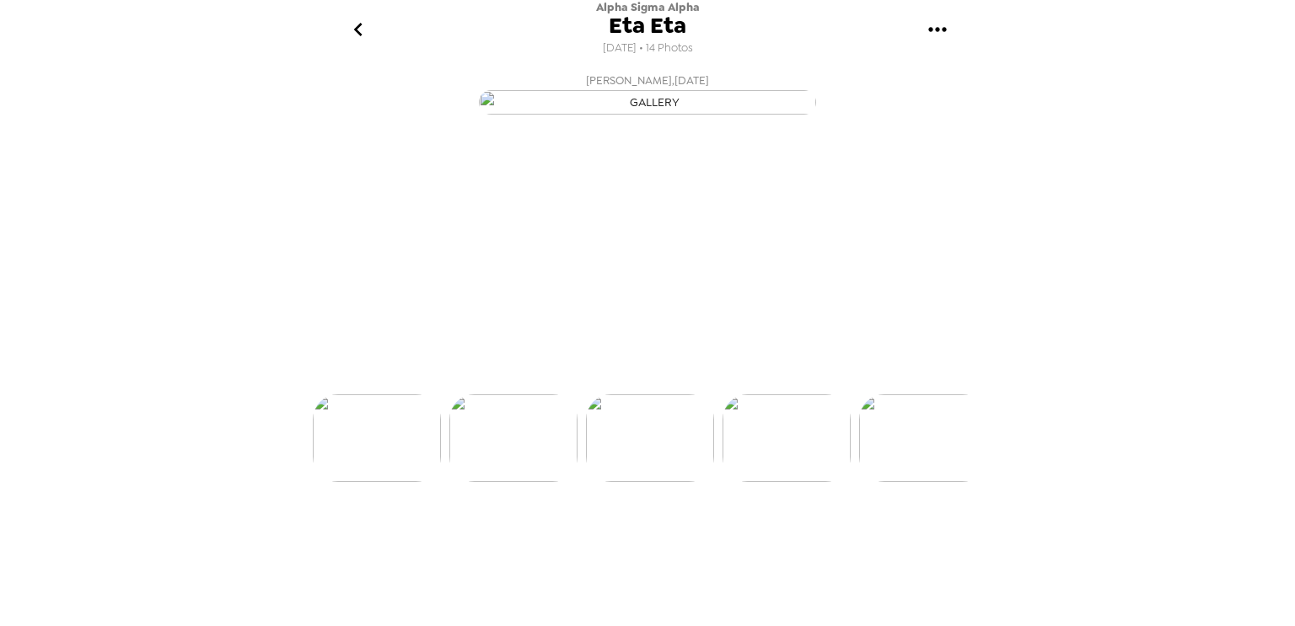
scroll to position [0, 408]
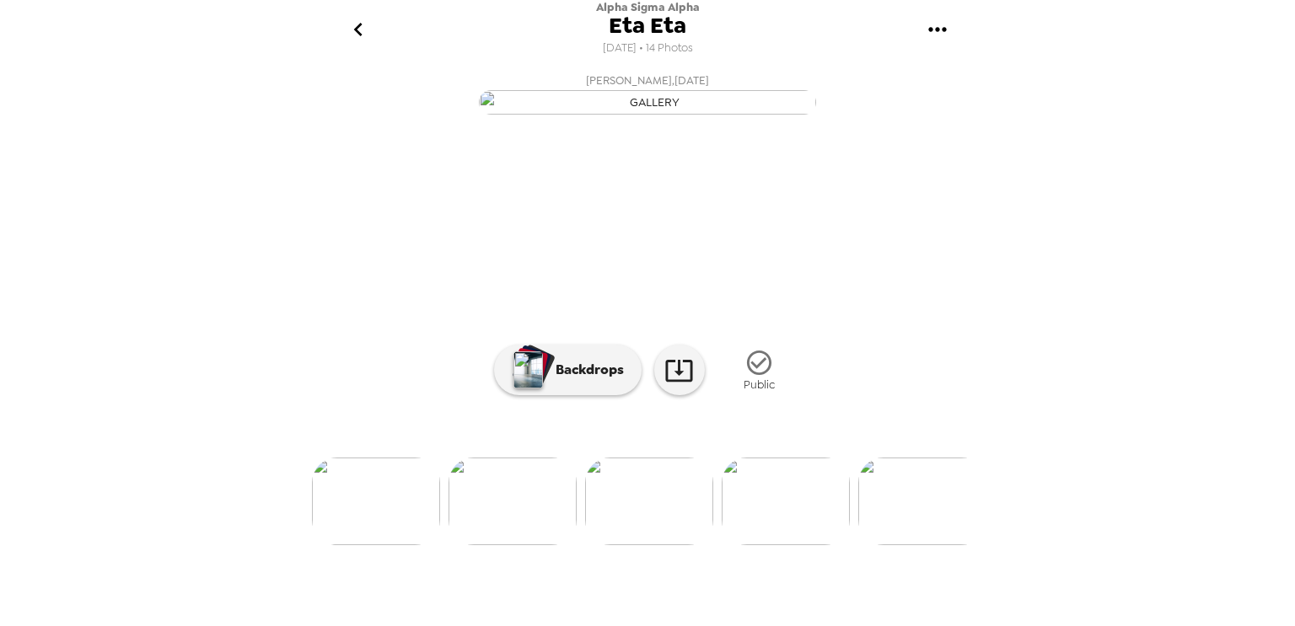
click at [420, 545] on img at bounding box center [376, 502] width 128 height 88
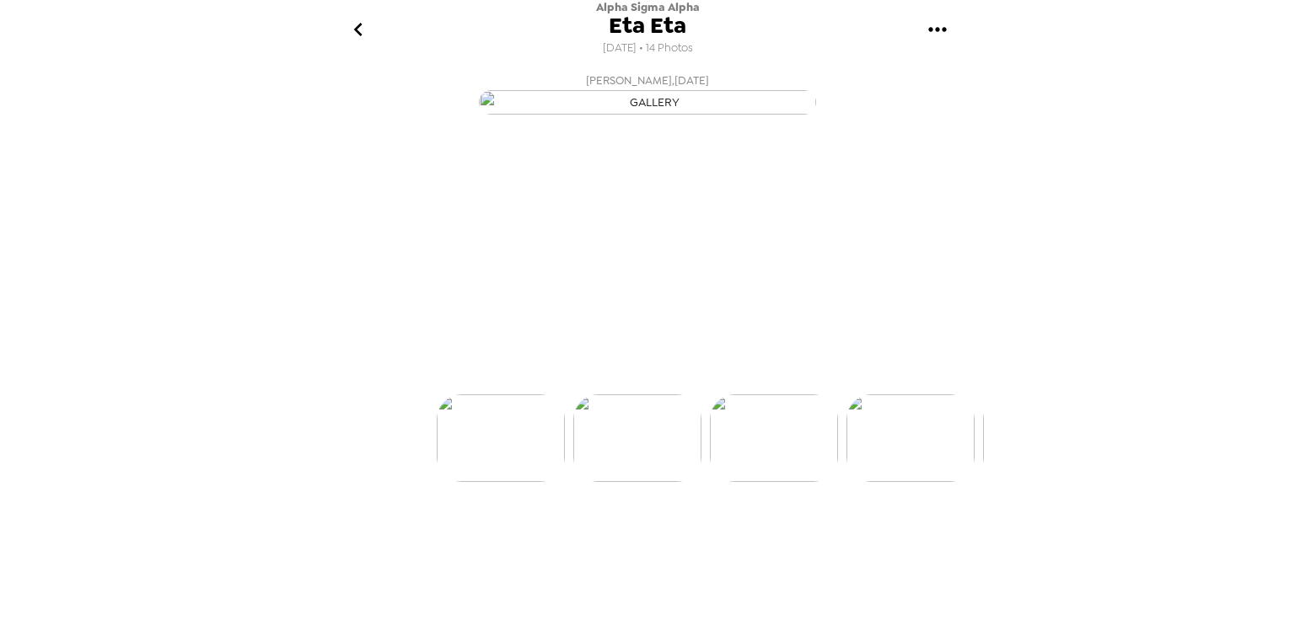
scroll to position [0, 136]
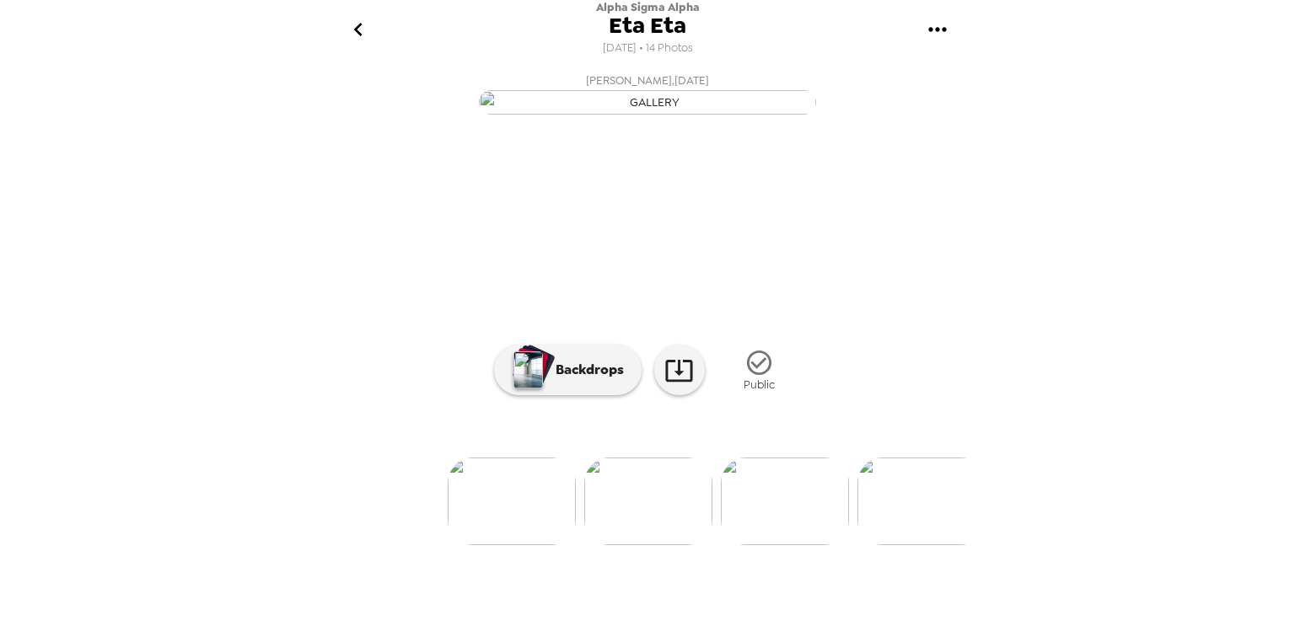
click at [537, 545] on img at bounding box center [512, 502] width 128 height 88
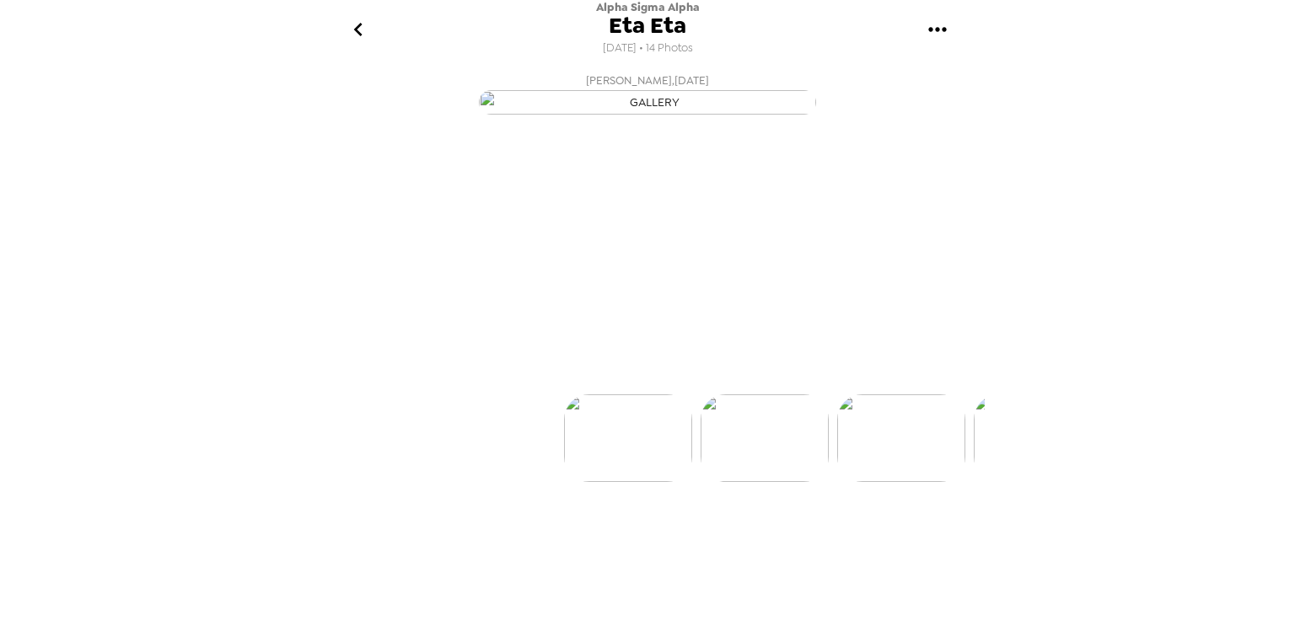
scroll to position [0, 0]
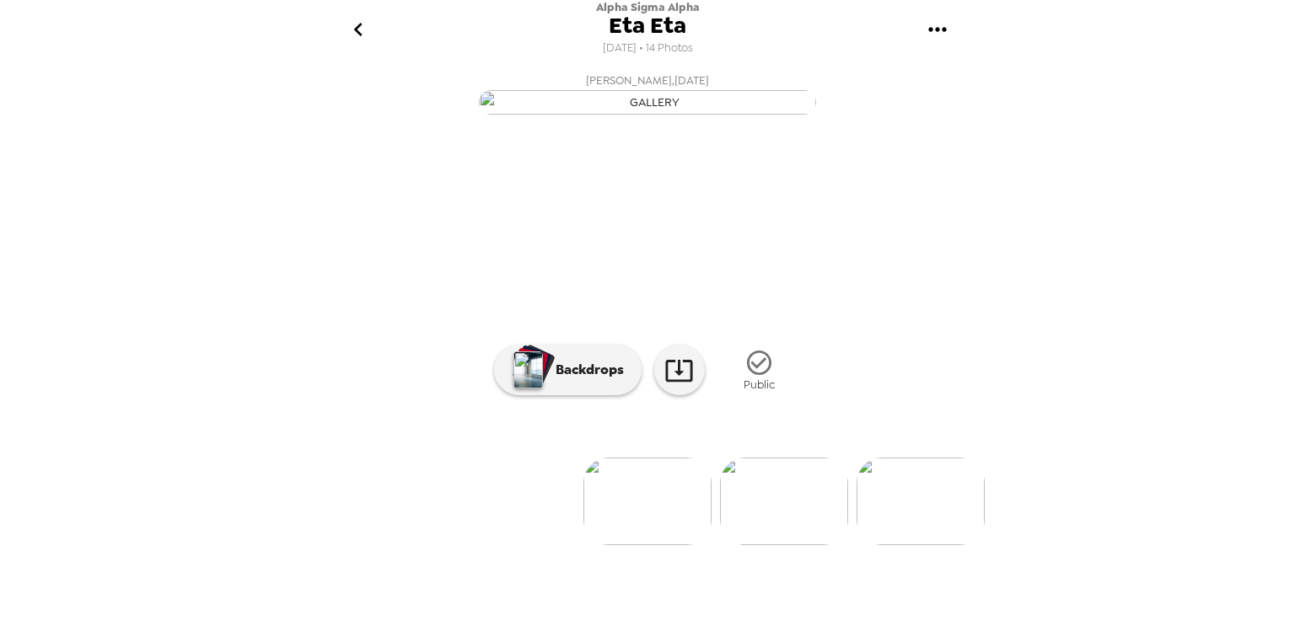
click at [779, 545] on img at bounding box center [784, 502] width 128 height 88
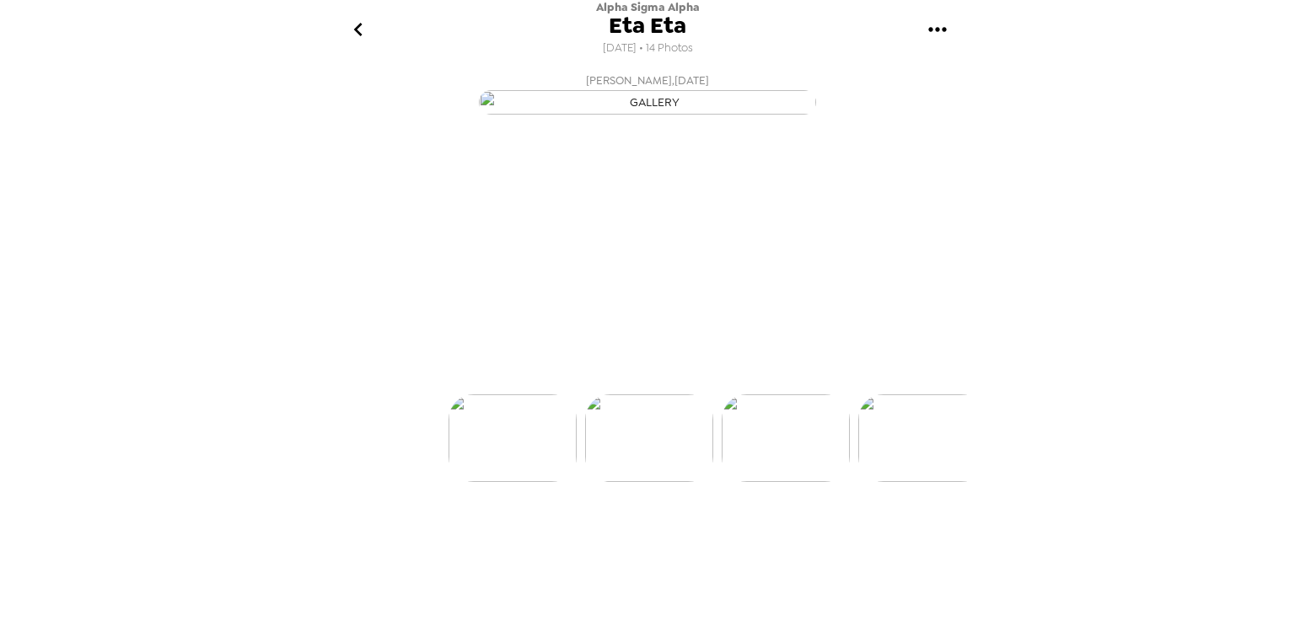
scroll to position [0, 136]
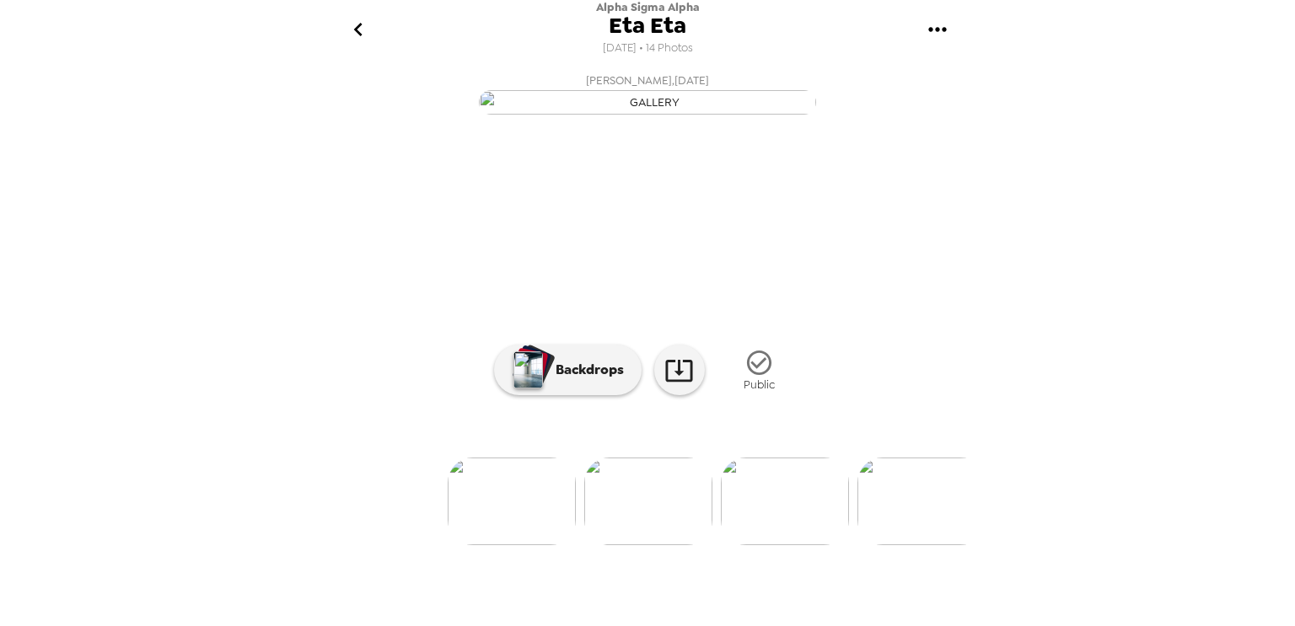
click at [488, 545] on img at bounding box center [512, 502] width 128 height 88
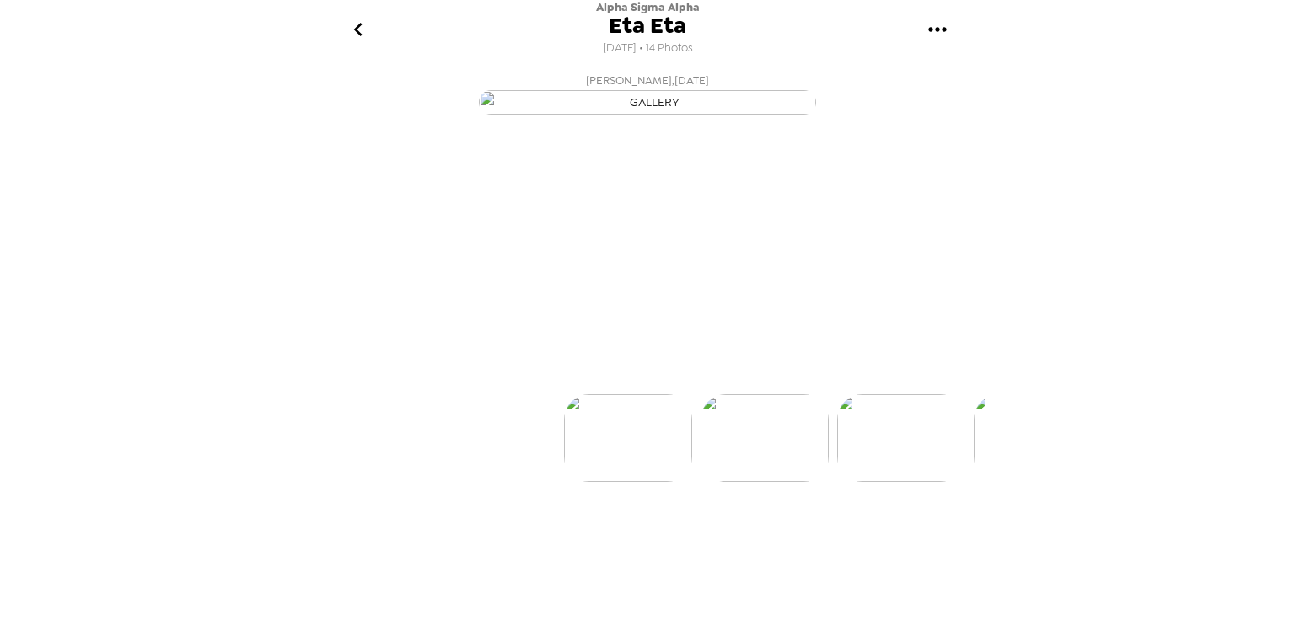
scroll to position [0, 0]
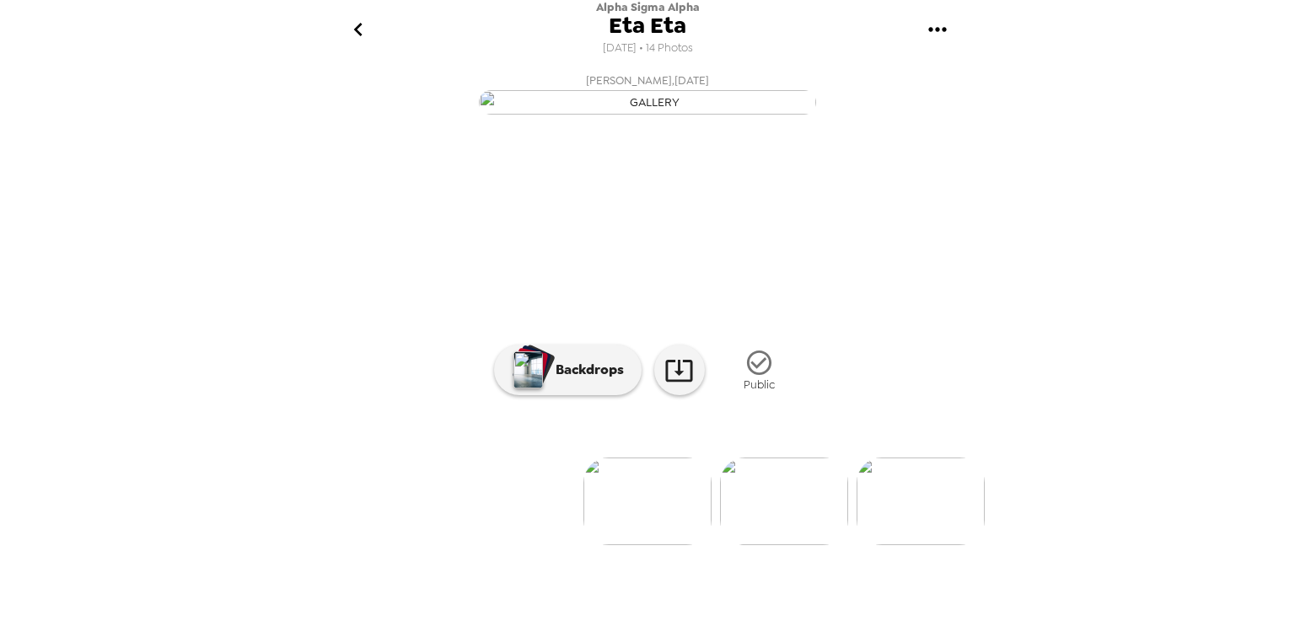
click at [762, 545] on img at bounding box center [784, 502] width 128 height 88
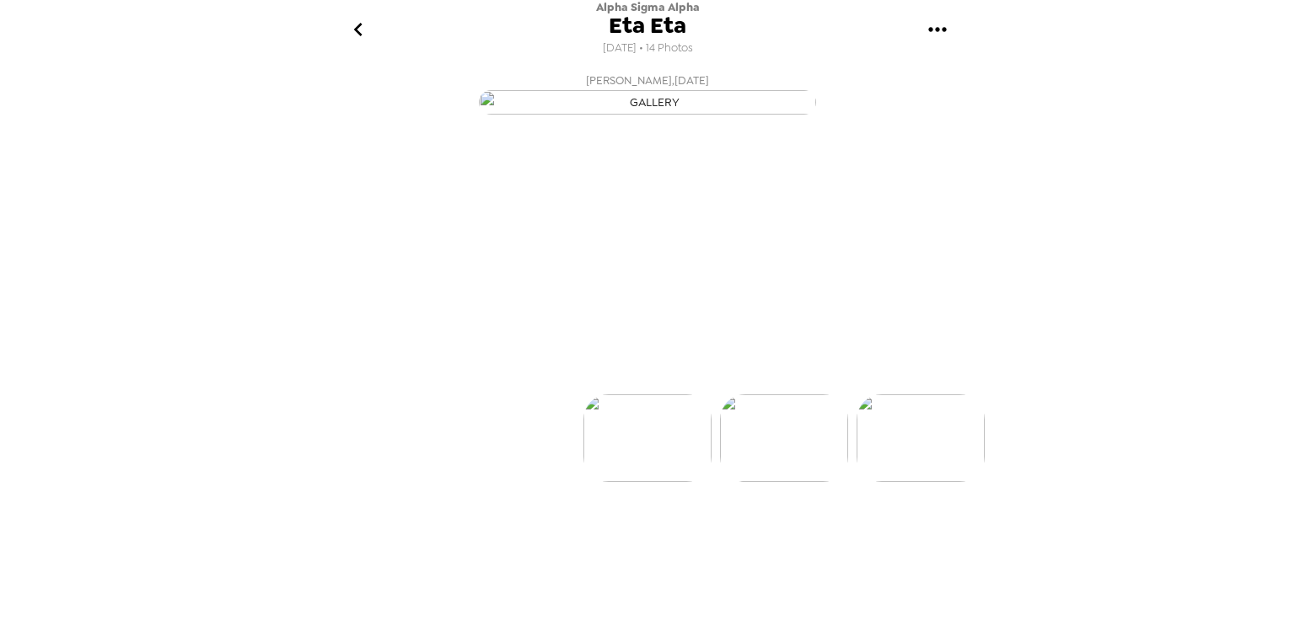
scroll to position [0, 136]
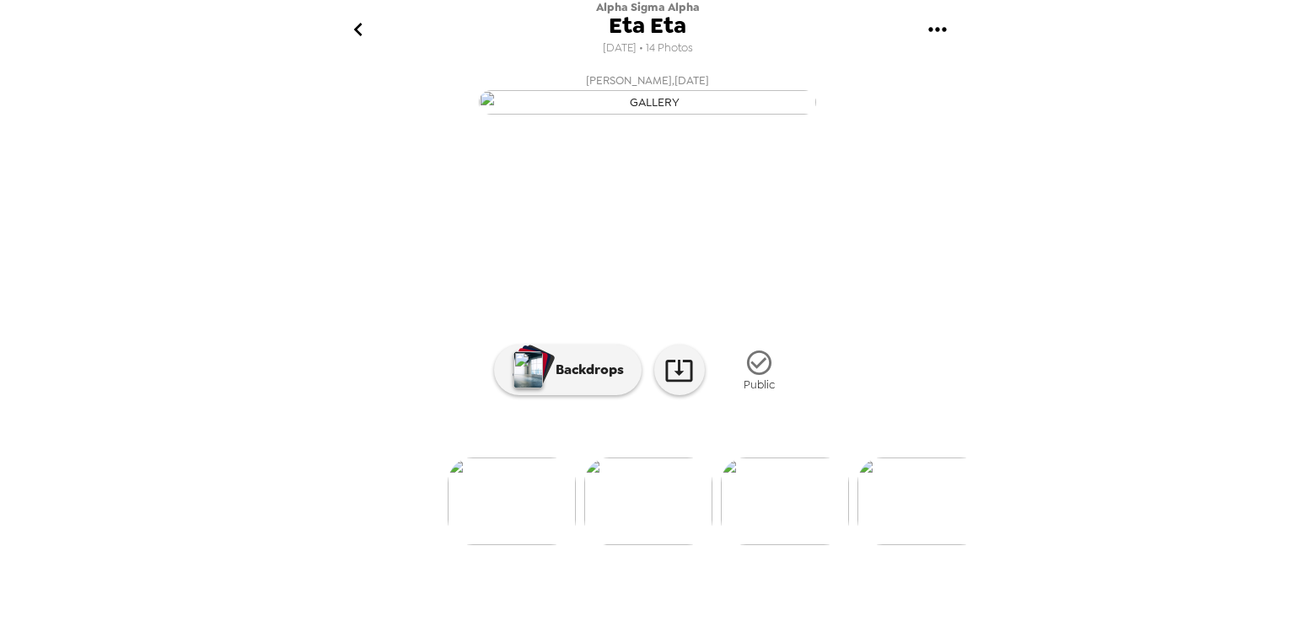
click at [767, 545] on img at bounding box center [785, 502] width 128 height 88
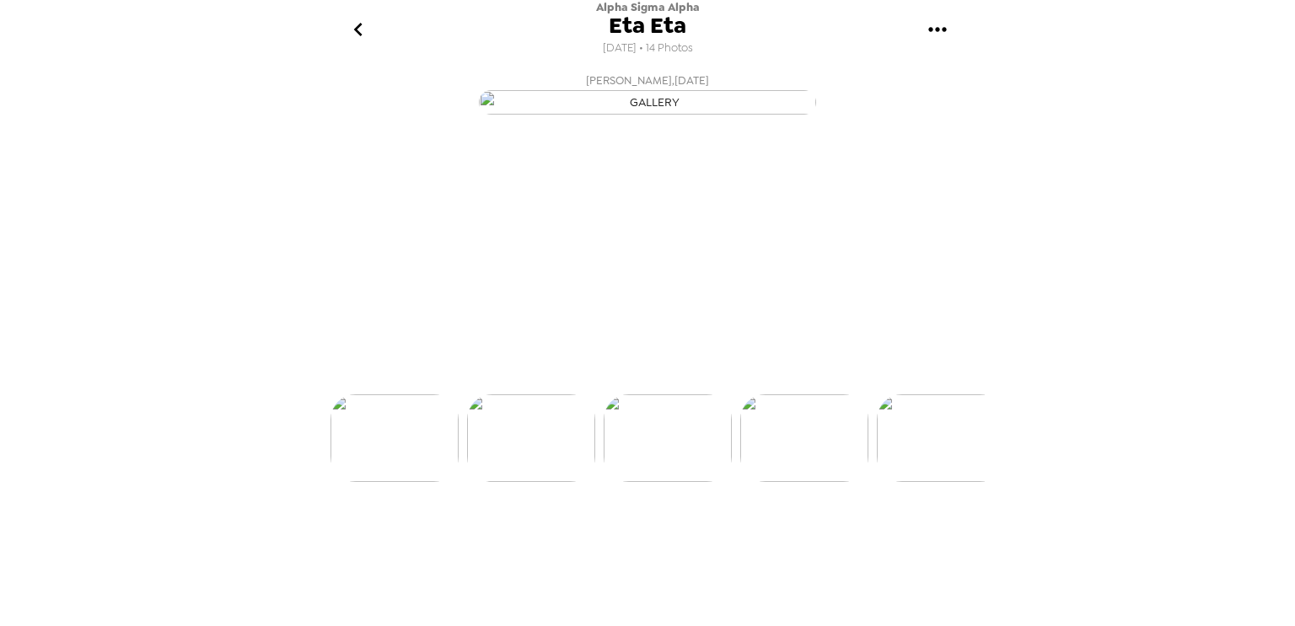
scroll to position [0, 272]
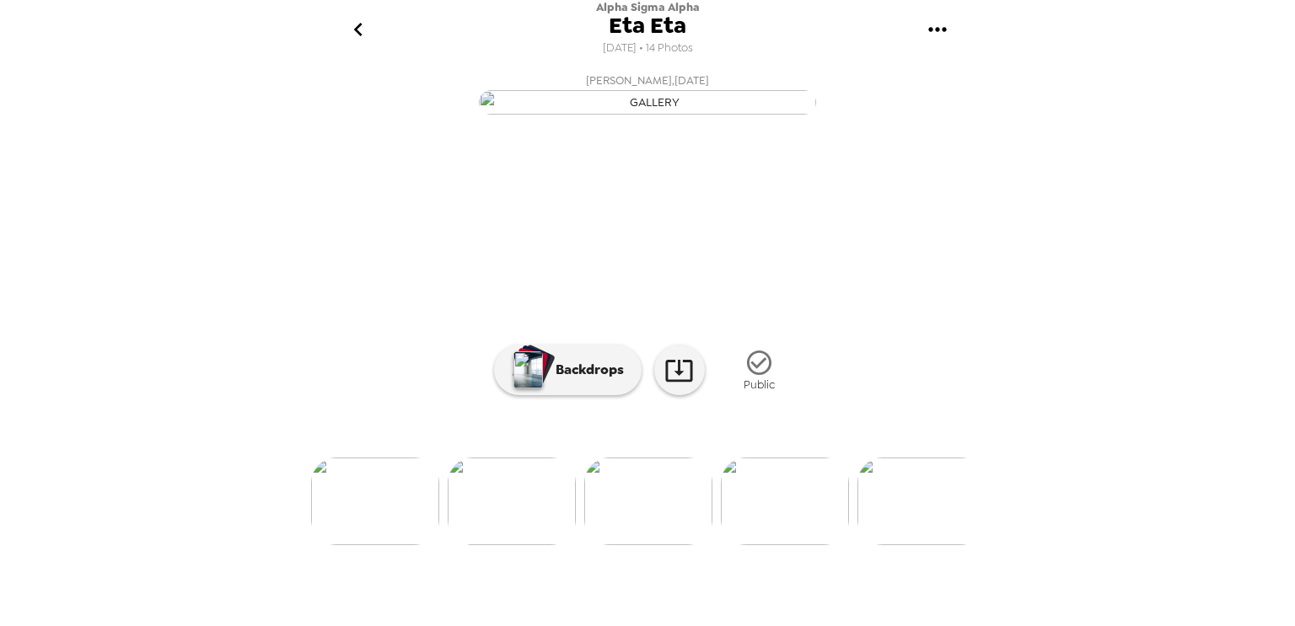
click at [546, 545] on img at bounding box center [512, 502] width 128 height 88
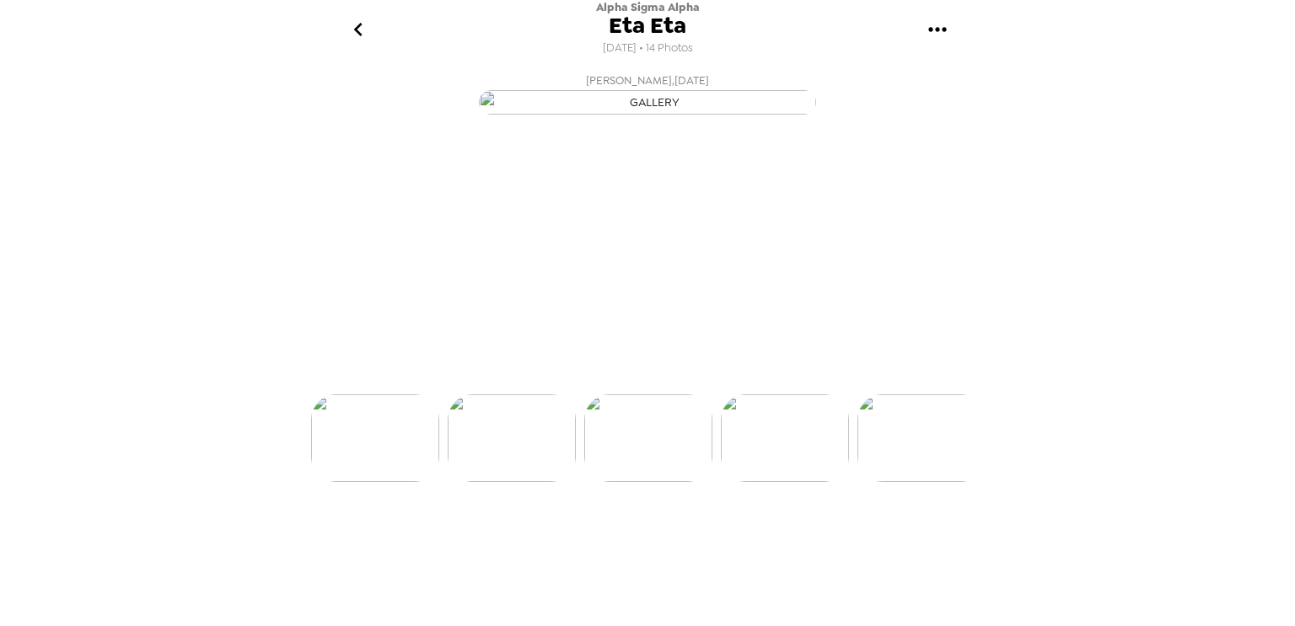
scroll to position [0, 136]
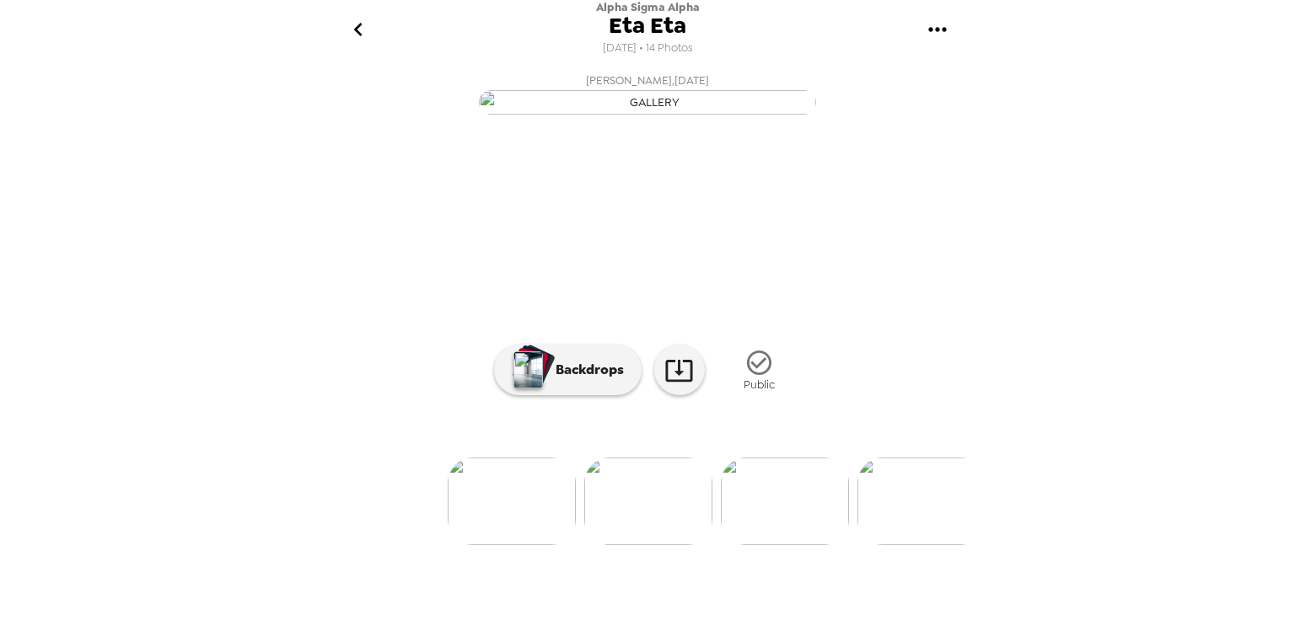
click at [901, 545] on img at bounding box center [921, 502] width 128 height 88
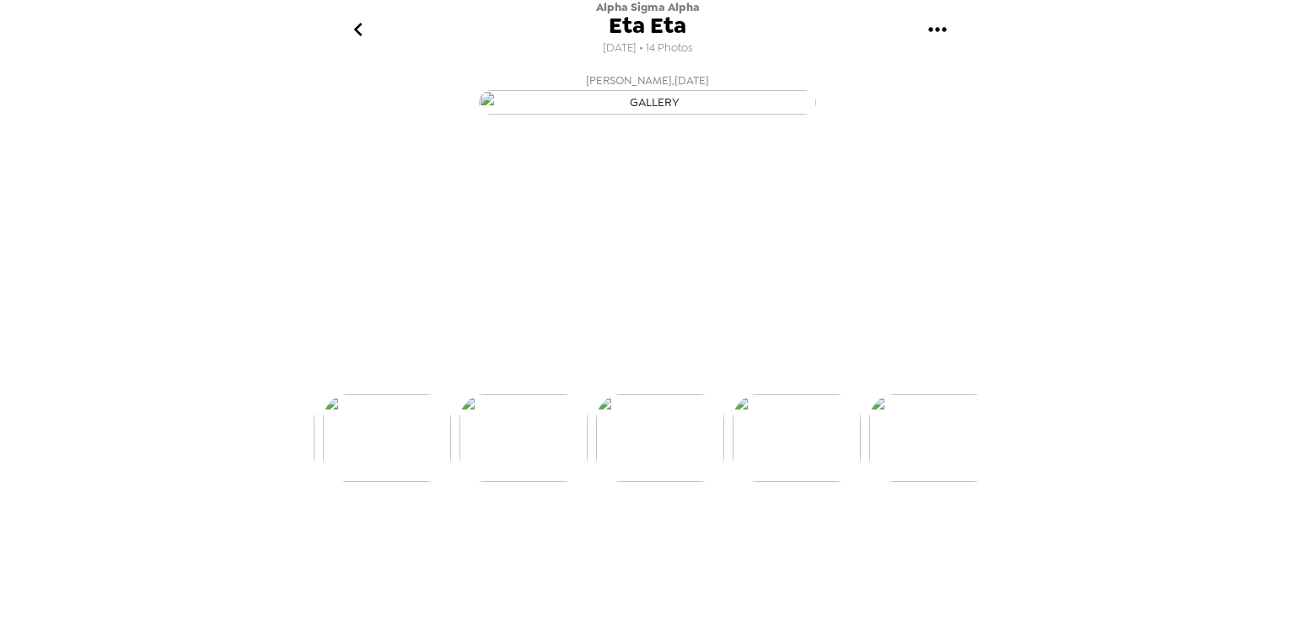
scroll to position [0, 408]
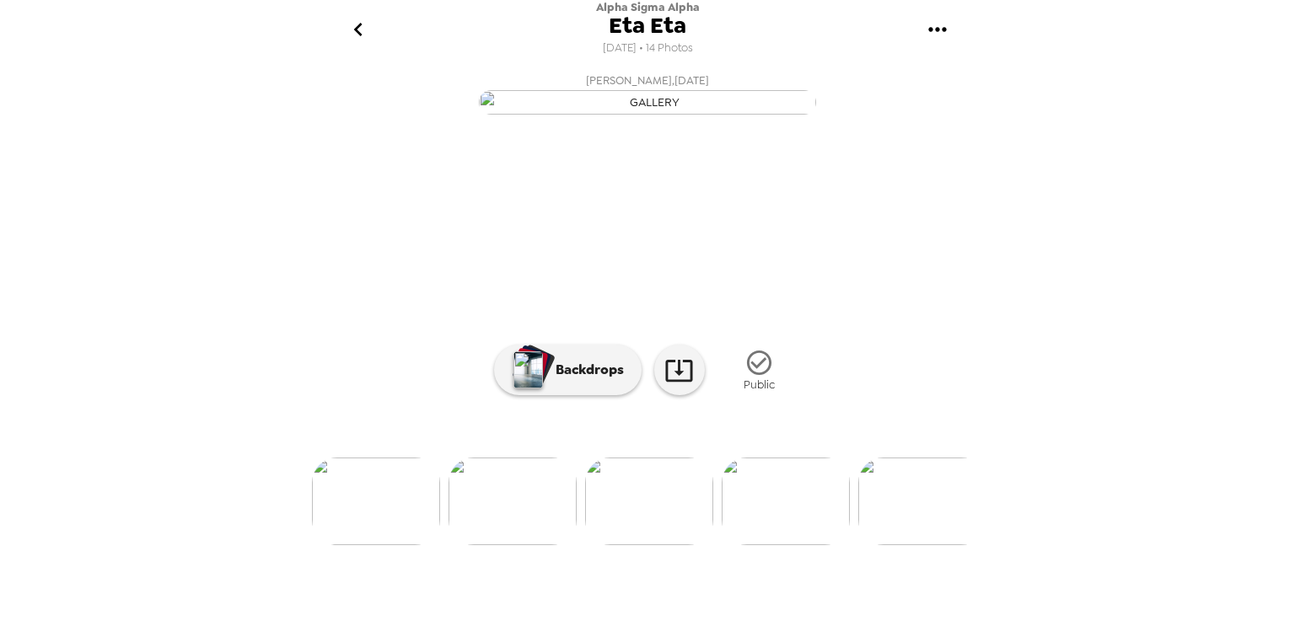
click at [905, 545] on img at bounding box center [922, 502] width 128 height 88
